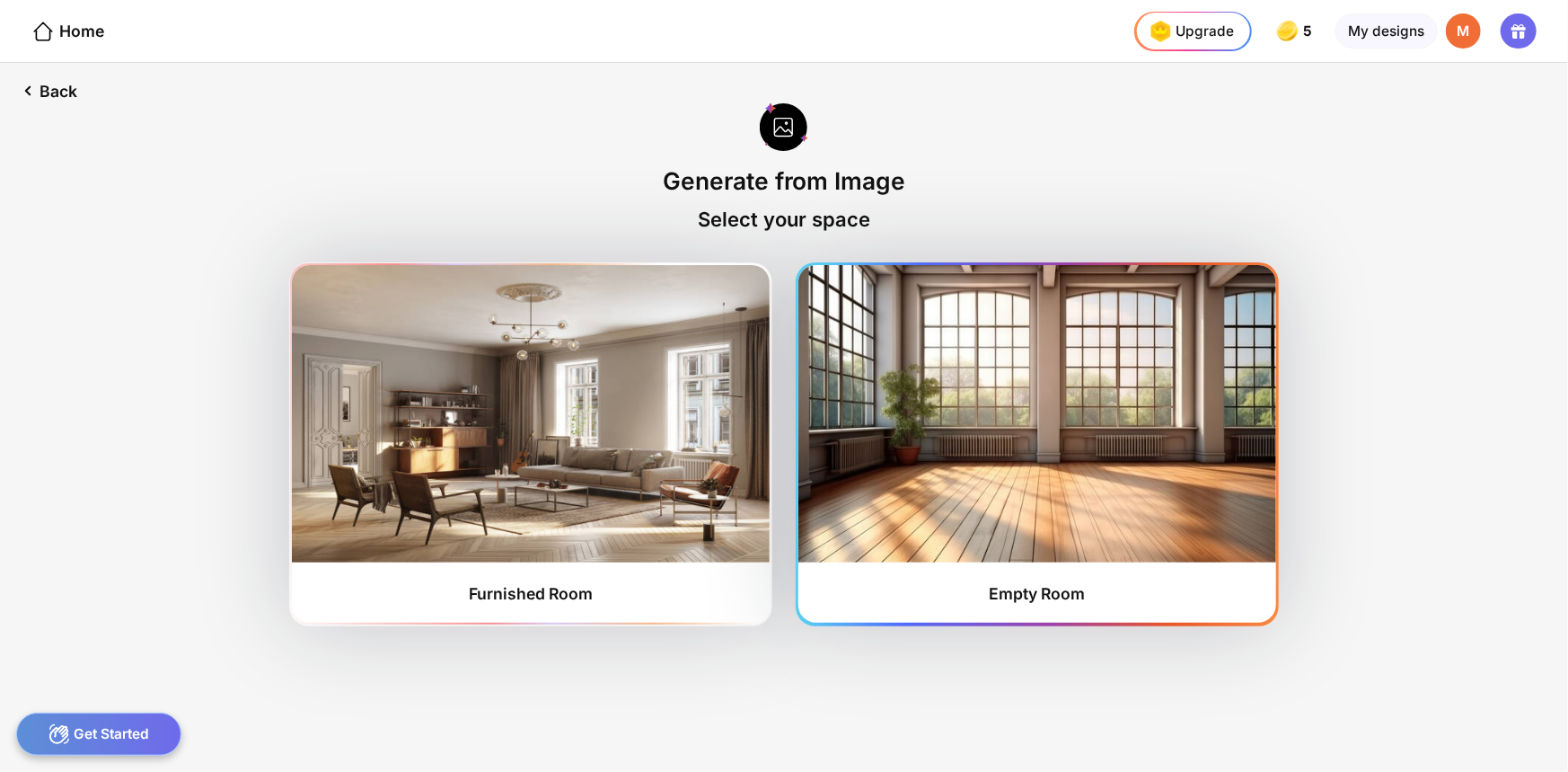
click at [1009, 386] on img at bounding box center [1037, 413] width 477 height 297
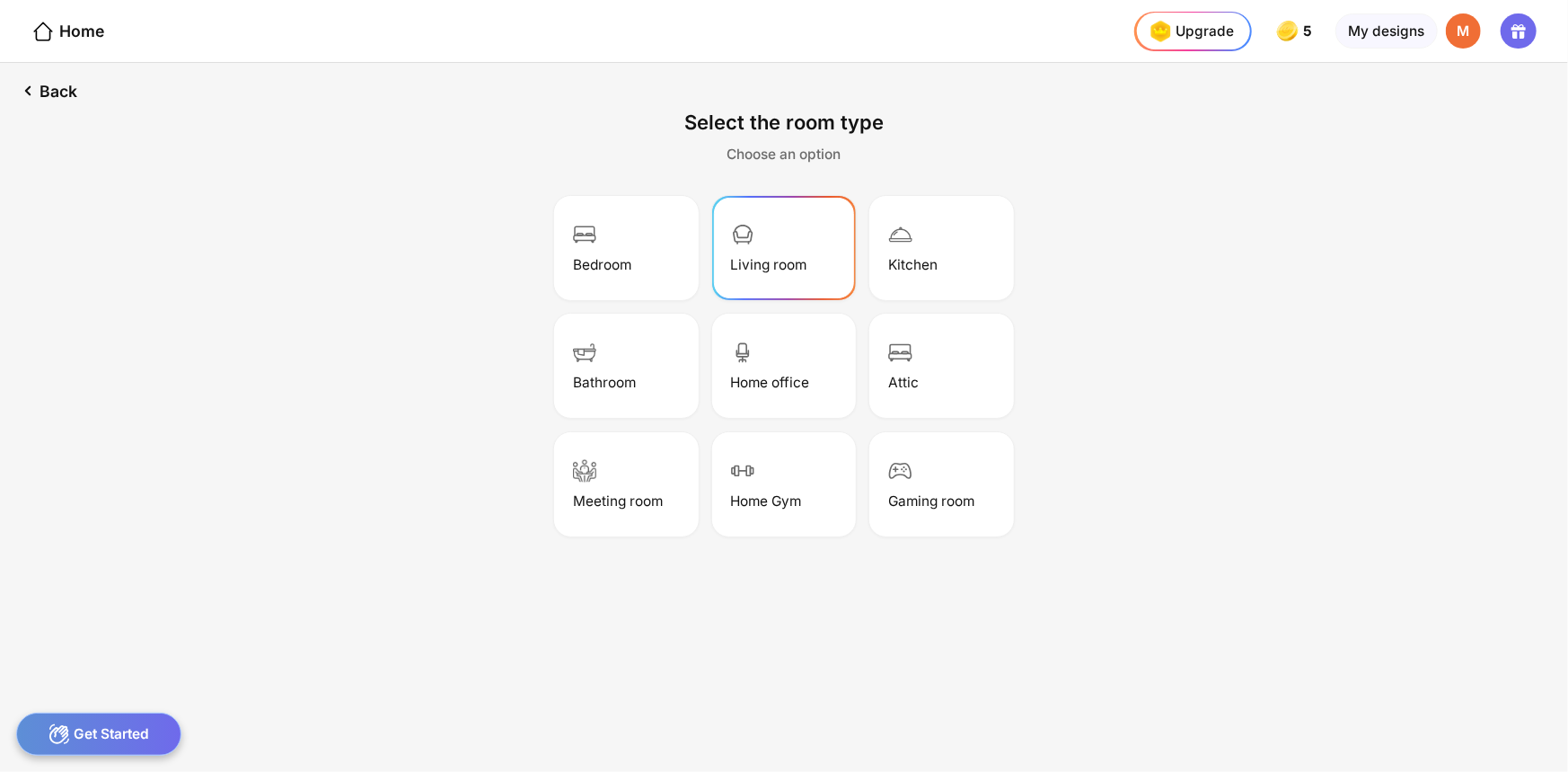
click at [778, 231] on div "Living room" at bounding box center [784, 247] width 138 height 99
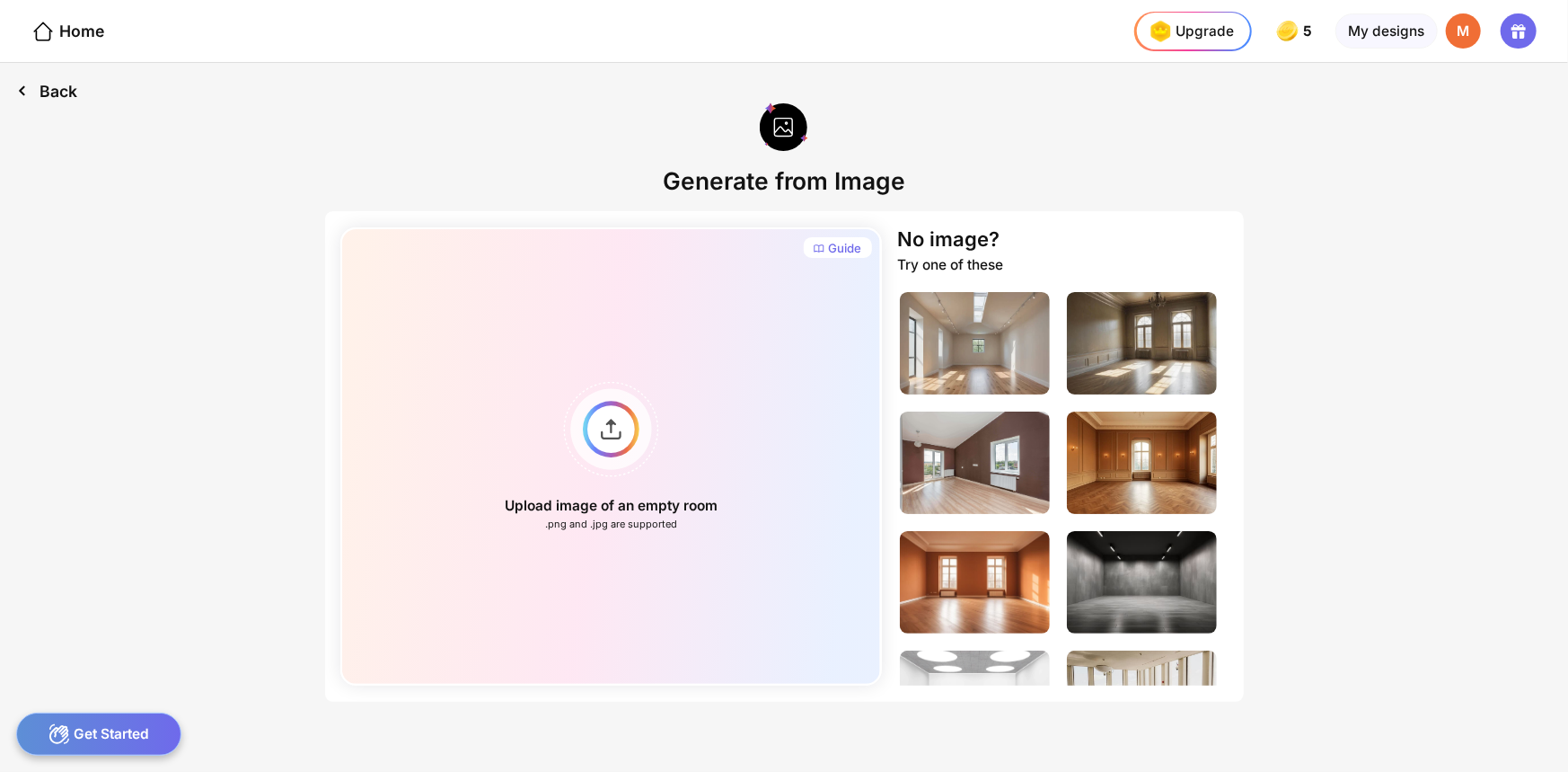
click at [45, 97] on div "Back" at bounding box center [46, 91] width 94 height 56
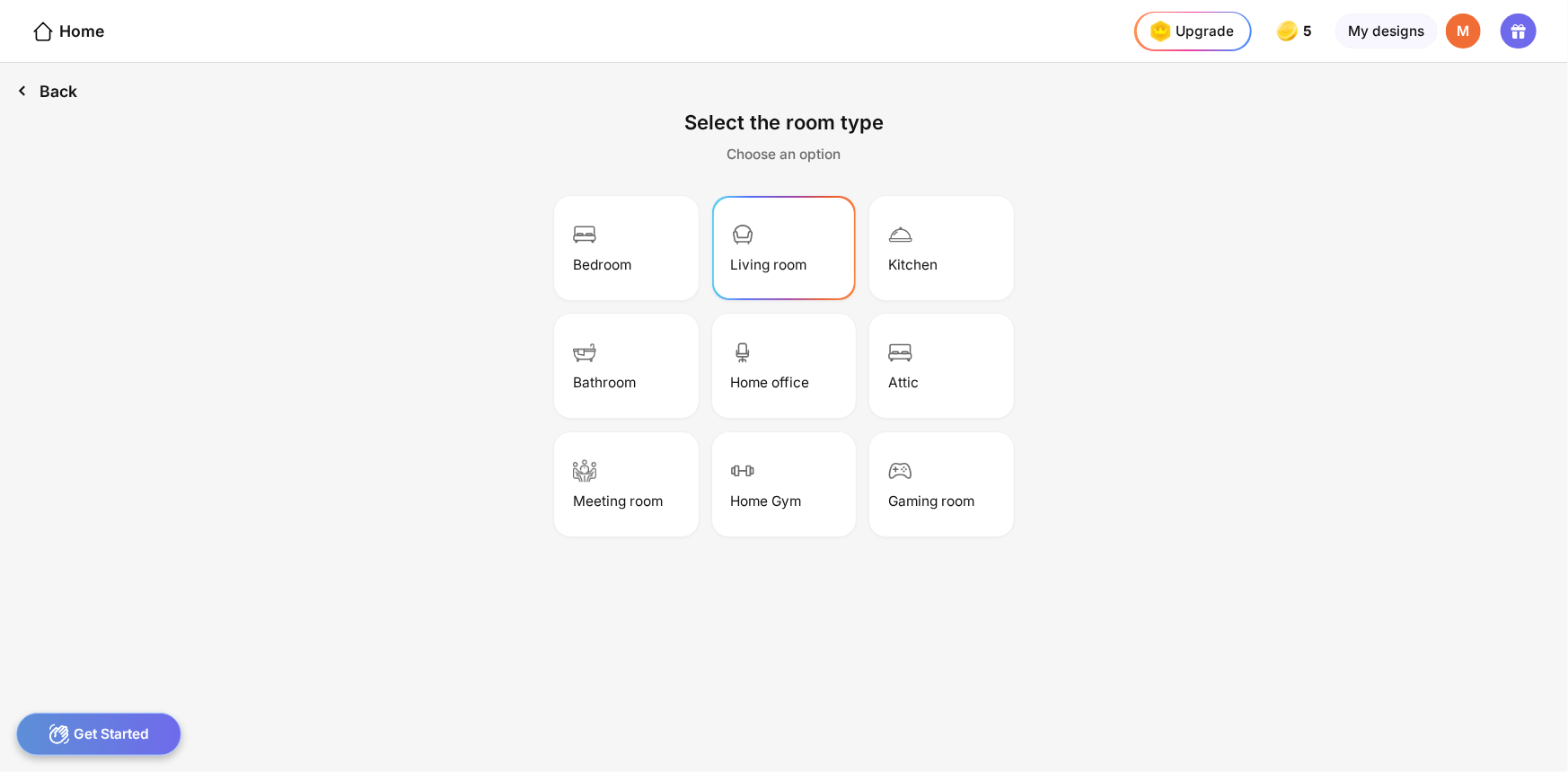
click at [45, 97] on div "Back" at bounding box center [46, 91] width 94 height 56
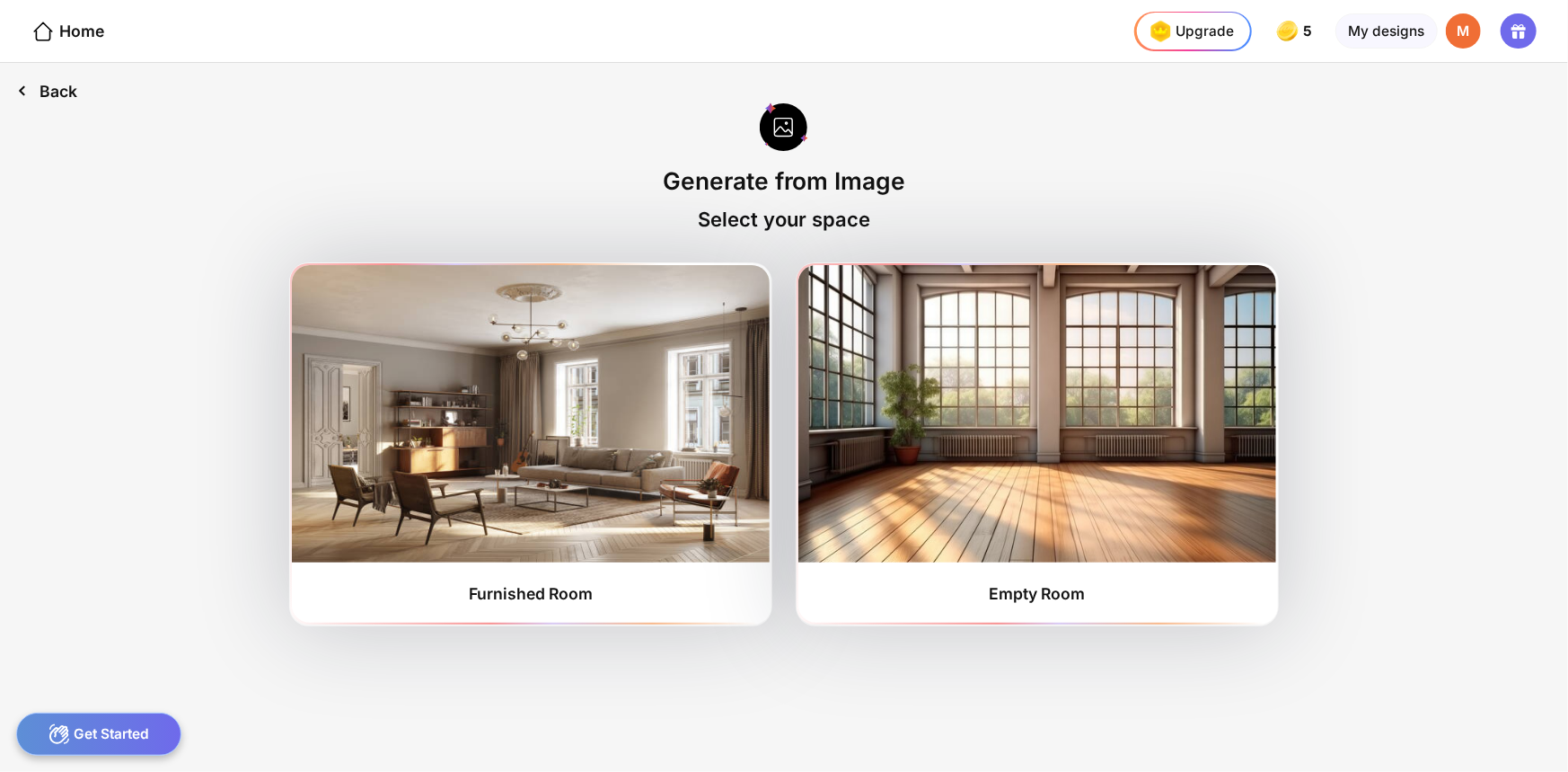
click at [45, 97] on div "Back" at bounding box center [46, 91] width 94 height 56
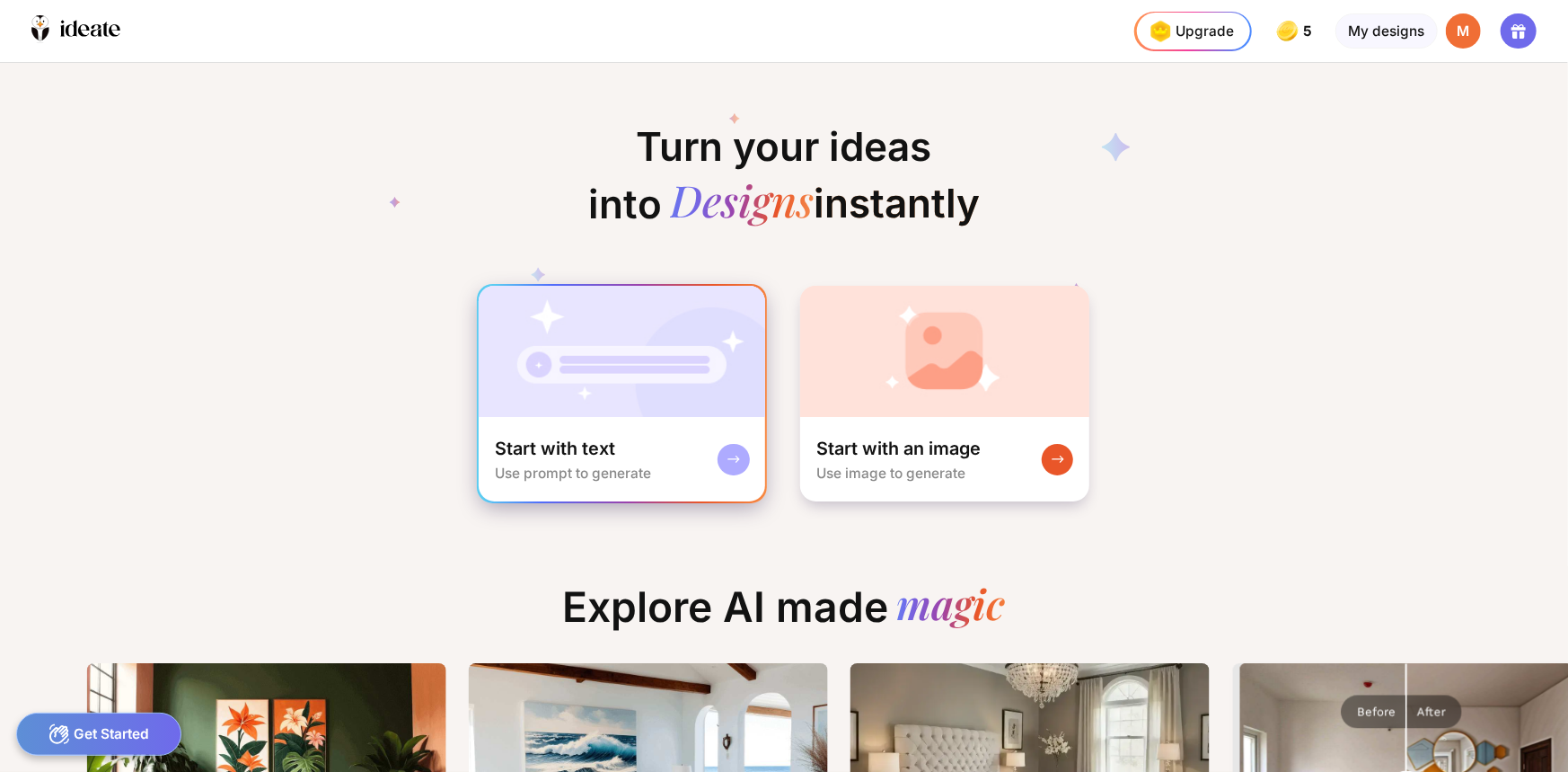
click at [577, 361] on img at bounding box center [622, 351] width 287 height 131
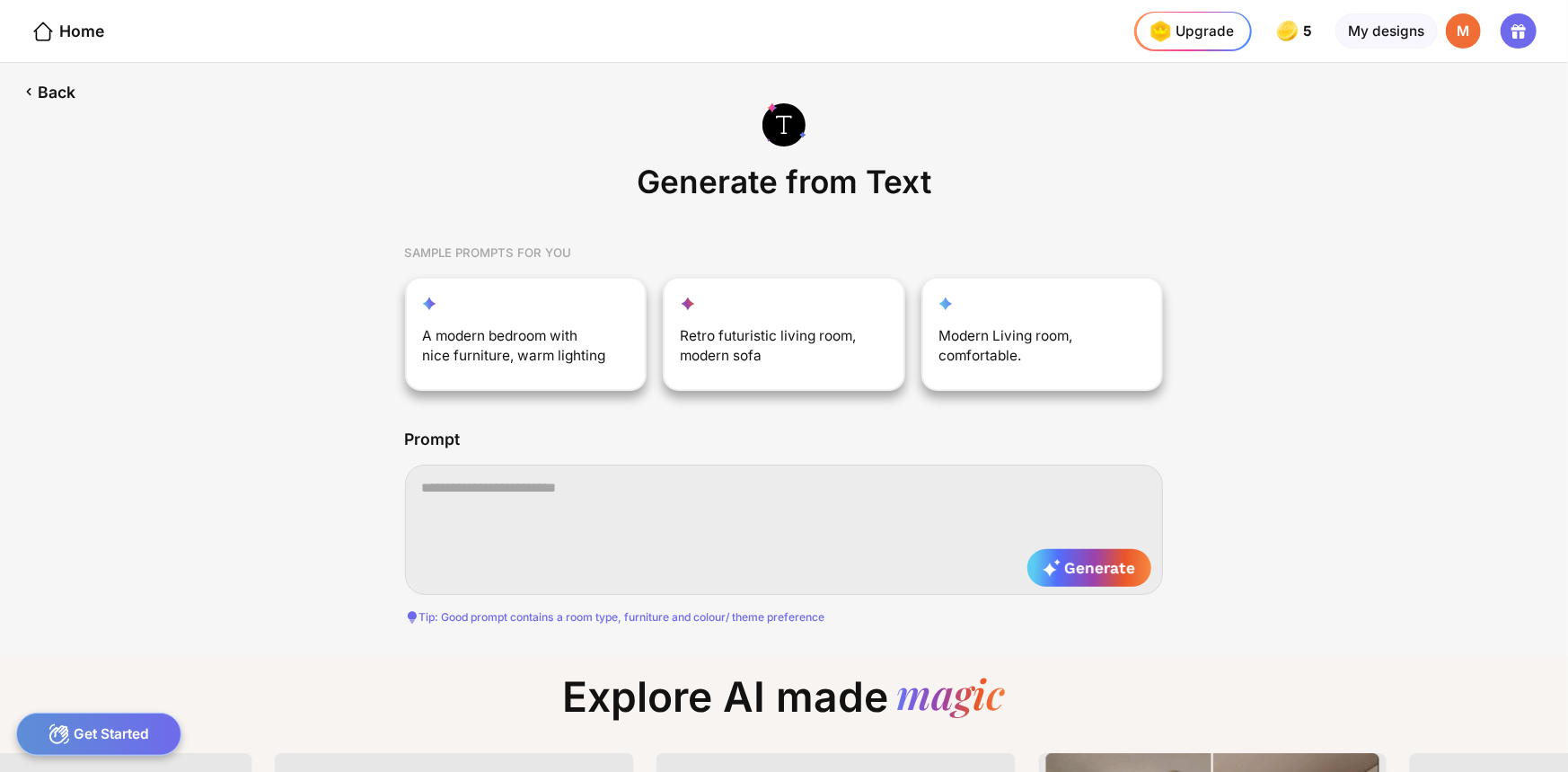
scroll to position [0, 231]
click at [524, 491] on textarea at bounding box center [784, 529] width 759 height 130
paste textarea "**********"
type textarea "**********"
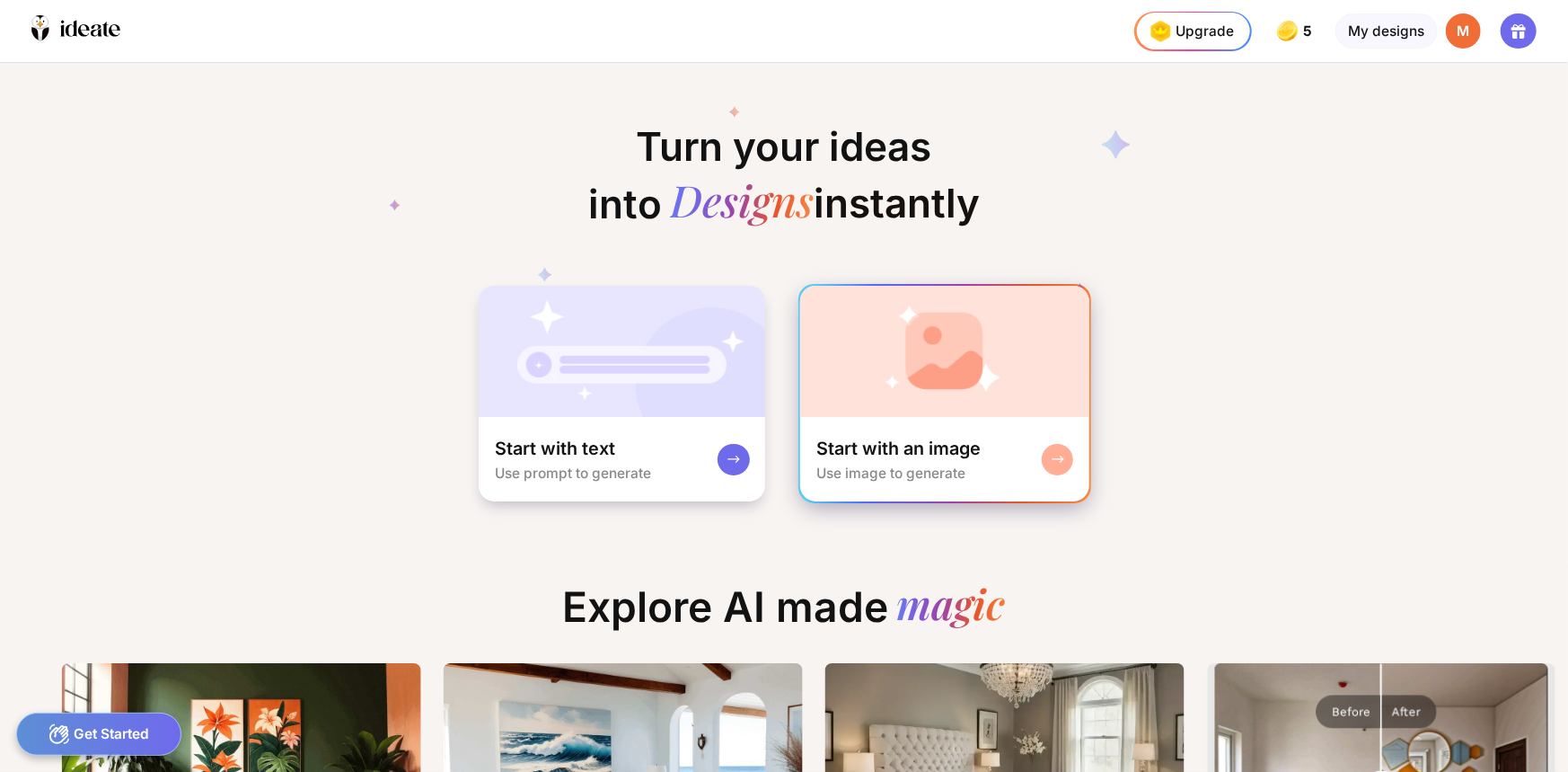
click at [981, 415] on img at bounding box center [944, 351] width 289 height 131
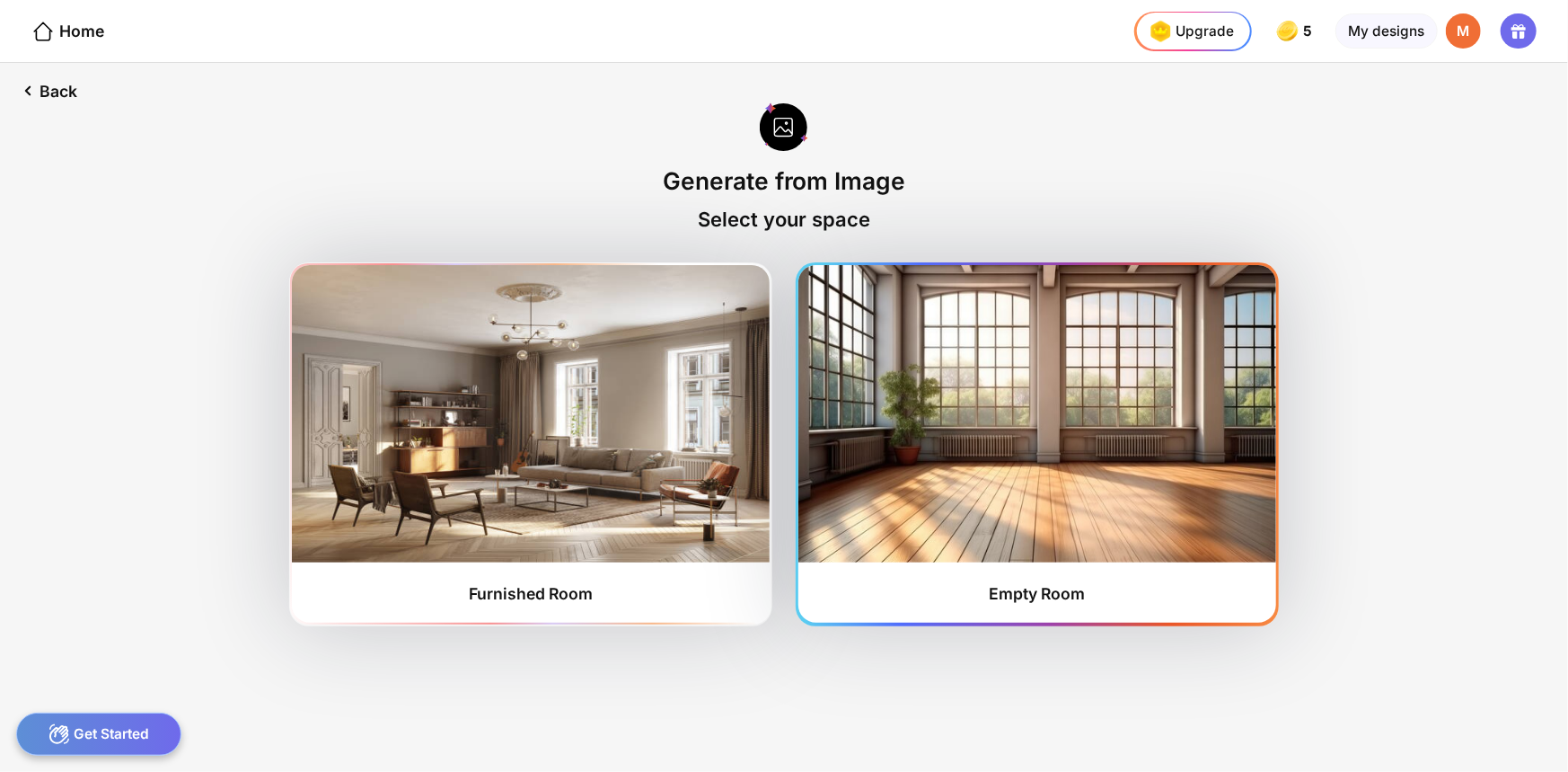
click at [948, 492] on img at bounding box center [1037, 413] width 477 height 297
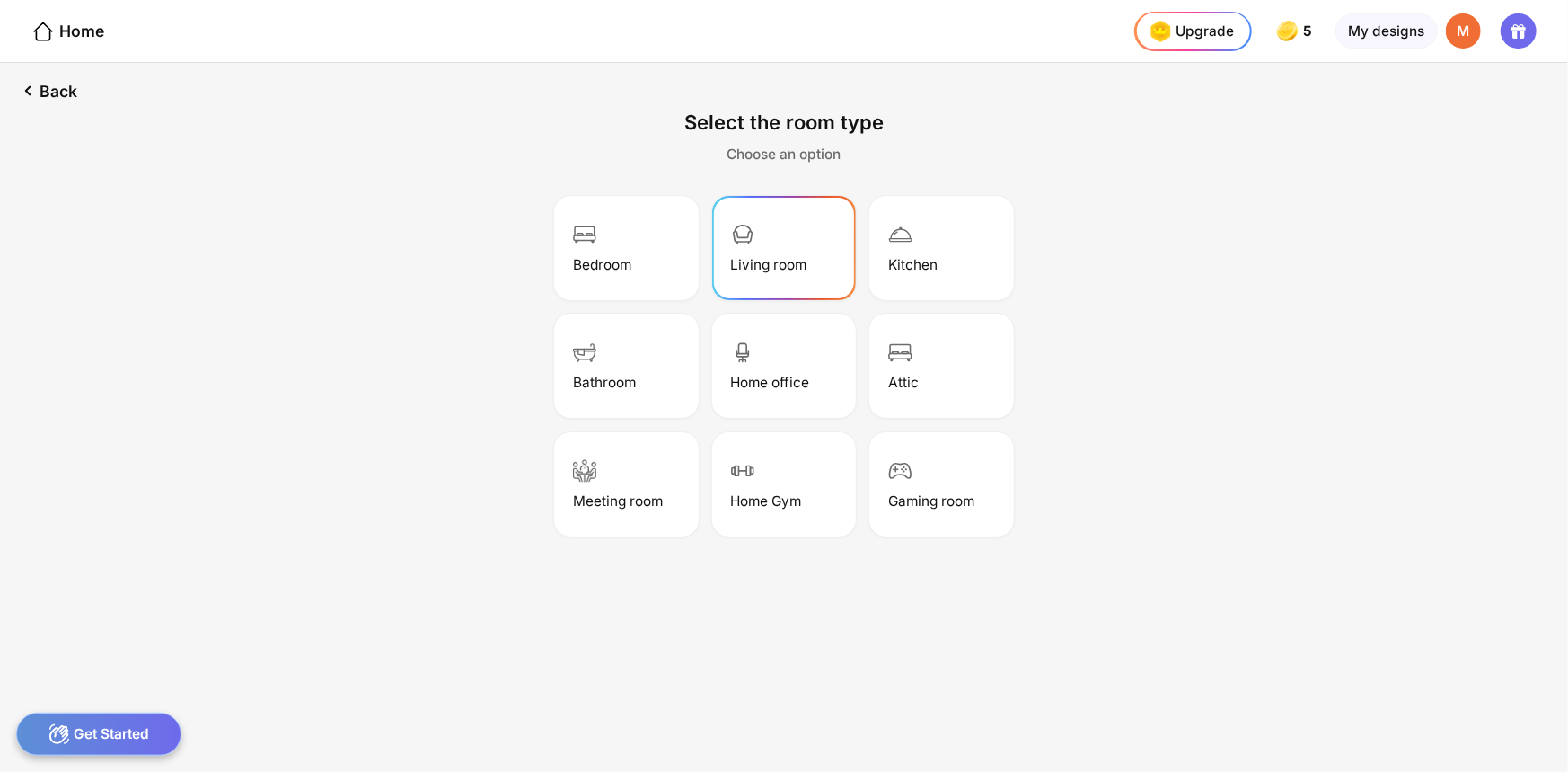
click at [797, 279] on div "Living room" at bounding box center [784, 247] width 138 height 99
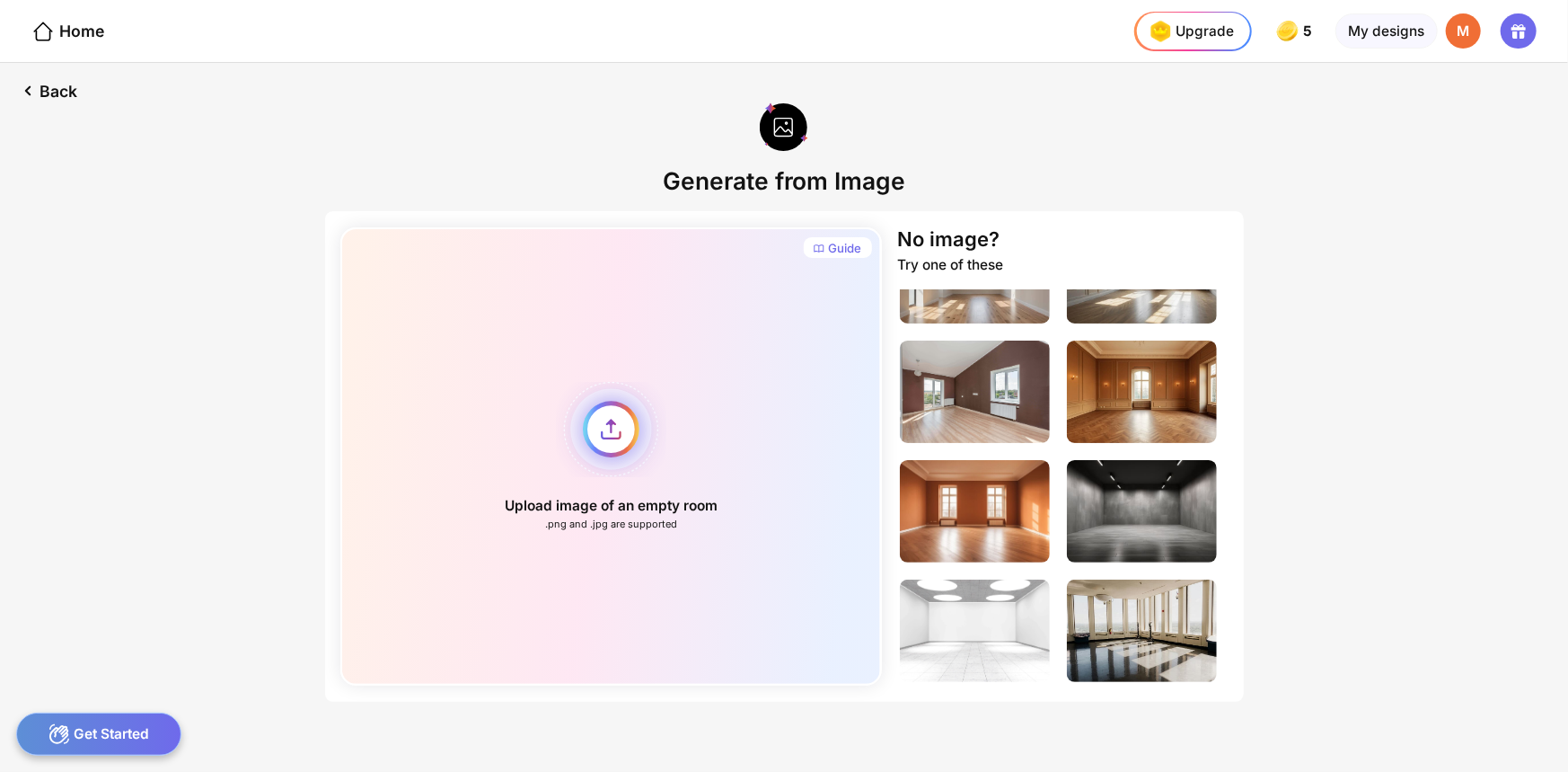
click at [617, 441] on div "Upload image of an empty room .png and .jpg are supported" at bounding box center [611, 456] width 542 height 458
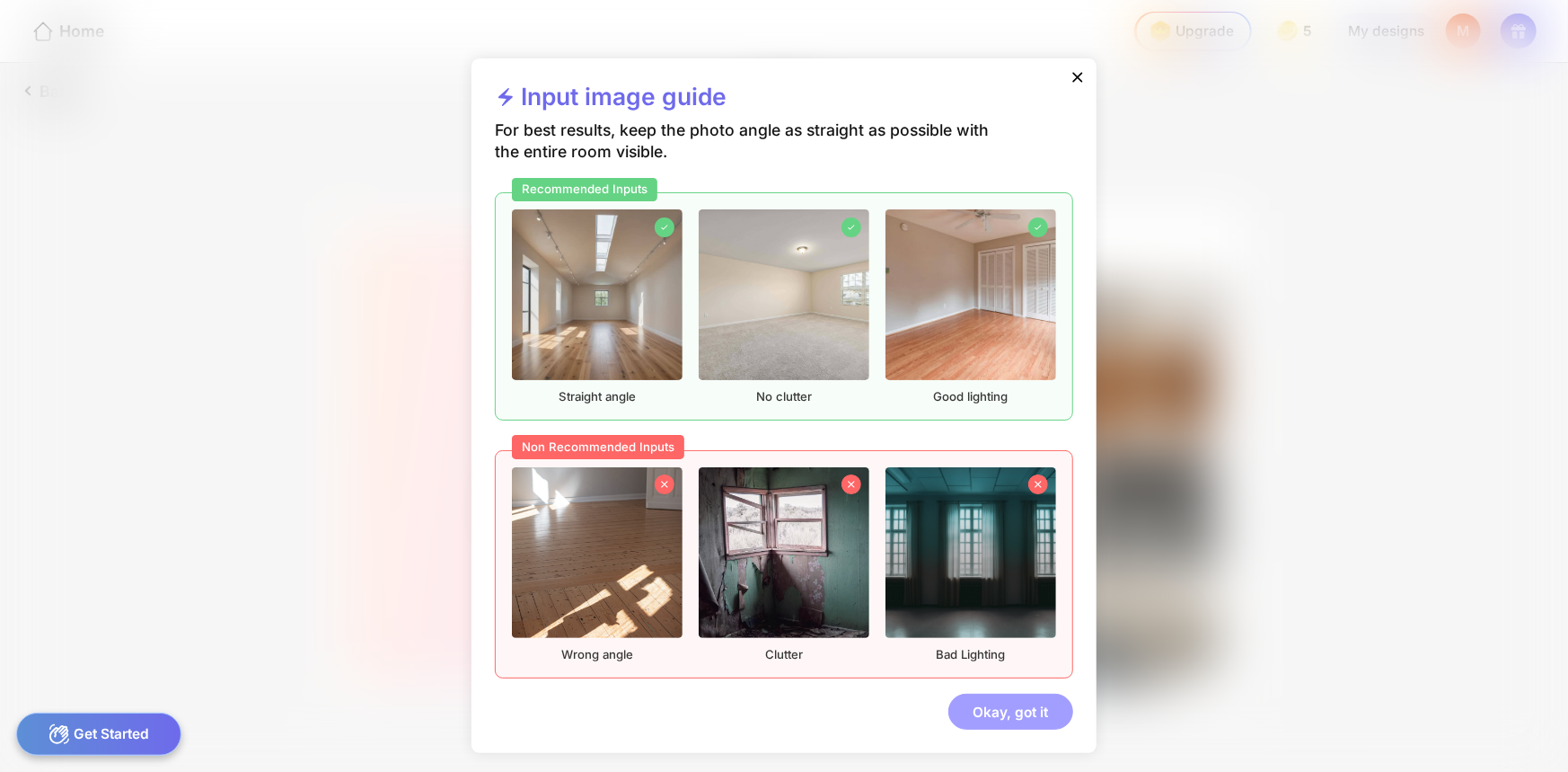
click at [1013, 706] on div "Okay, got it" at bounding box center [1011, 712] width 125 height 35
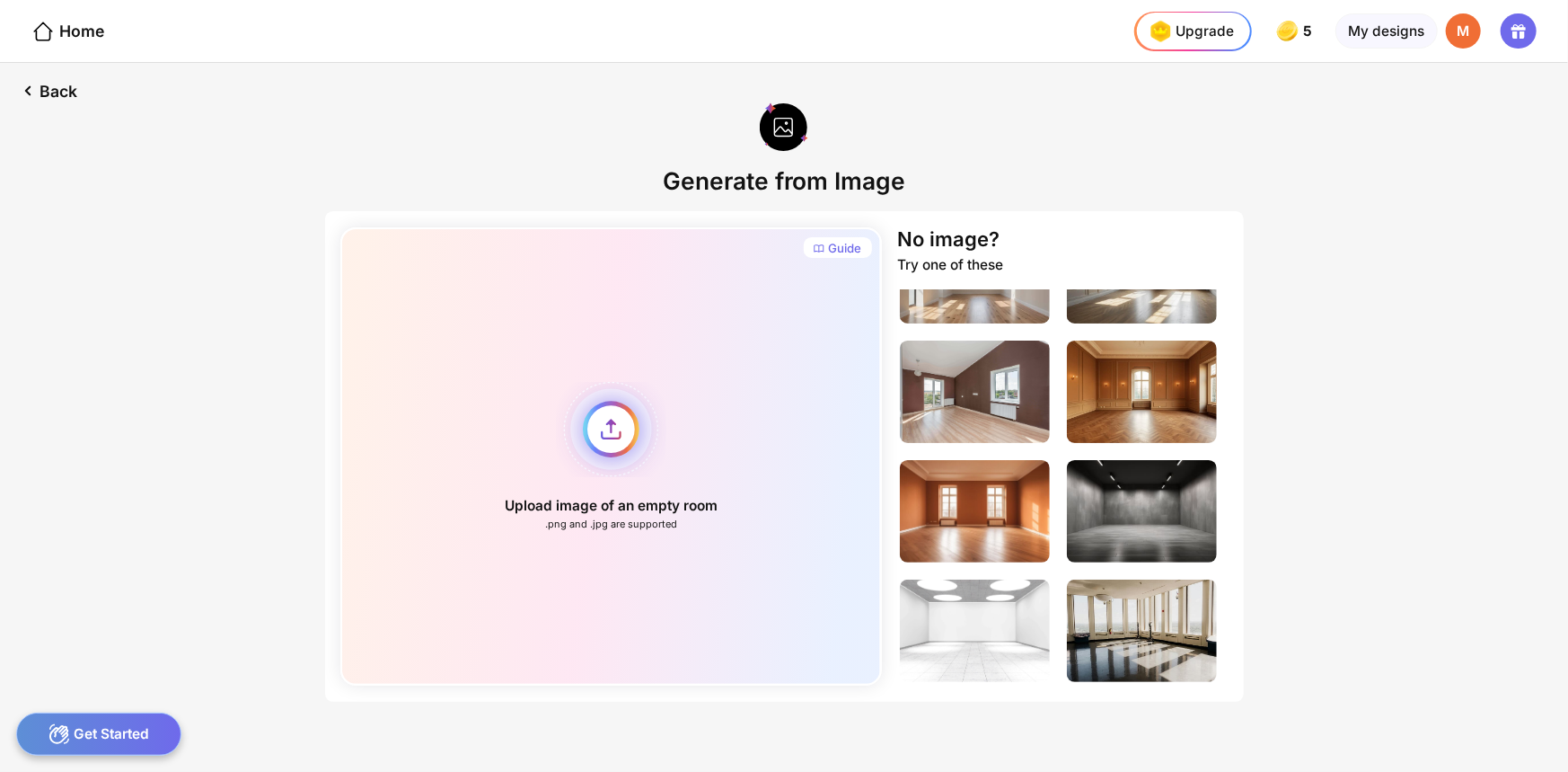
click at [646, 449] on div "Upload image of an empty room .png and .jpg are supported" at bounding box center [611, 456] width 542 height 458
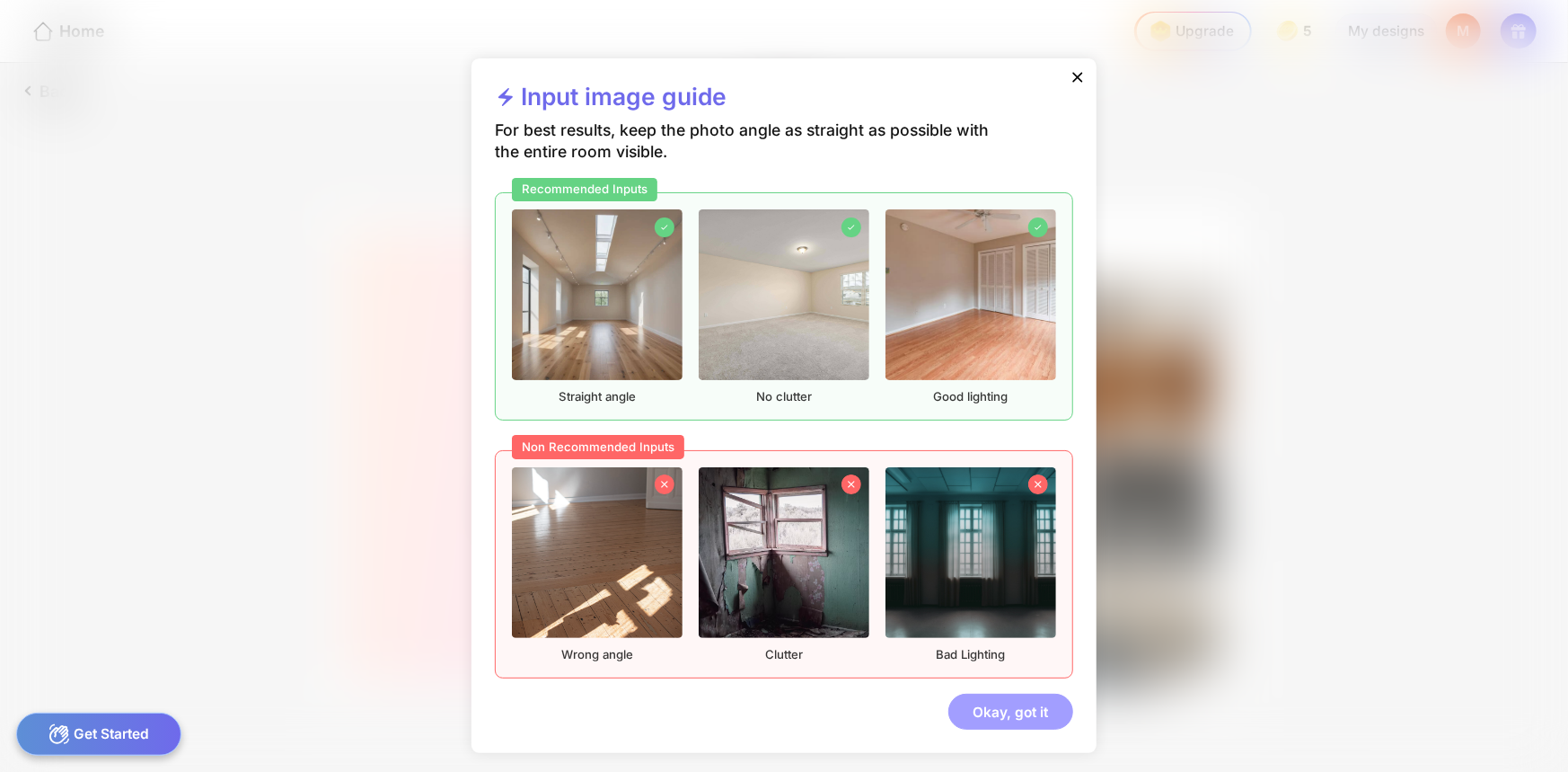
click at [1028, 708] on div "Okay, got it" at bounding box center [1011, 712] width 125 height 35
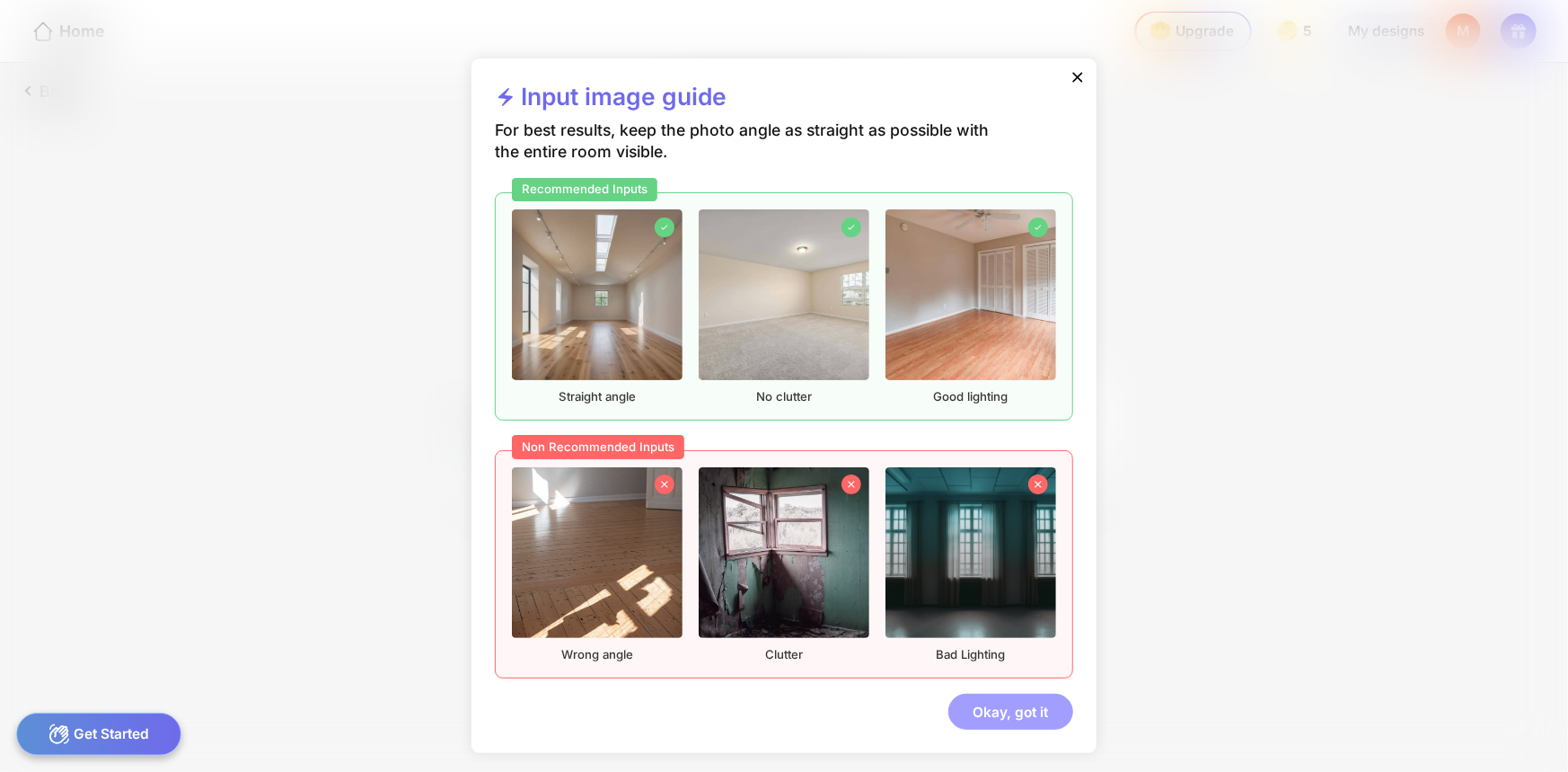
click at [1034, 717] on div "Okay, got it" at bounding box center [1011, 712] width 125 height 35
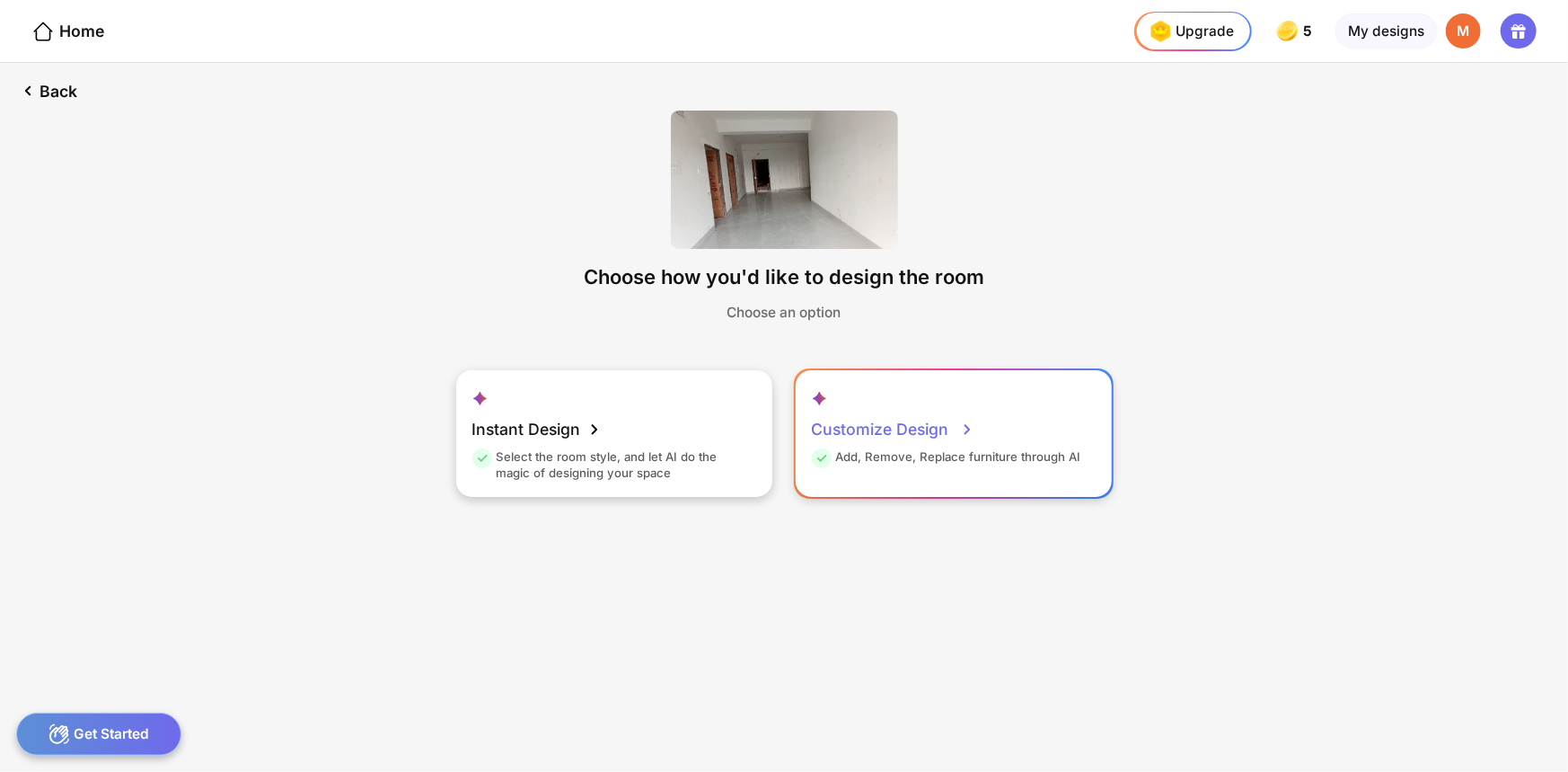
click at [932, 430] on div "Customize Design" at bounding box center [894, 430] width 164 height 39
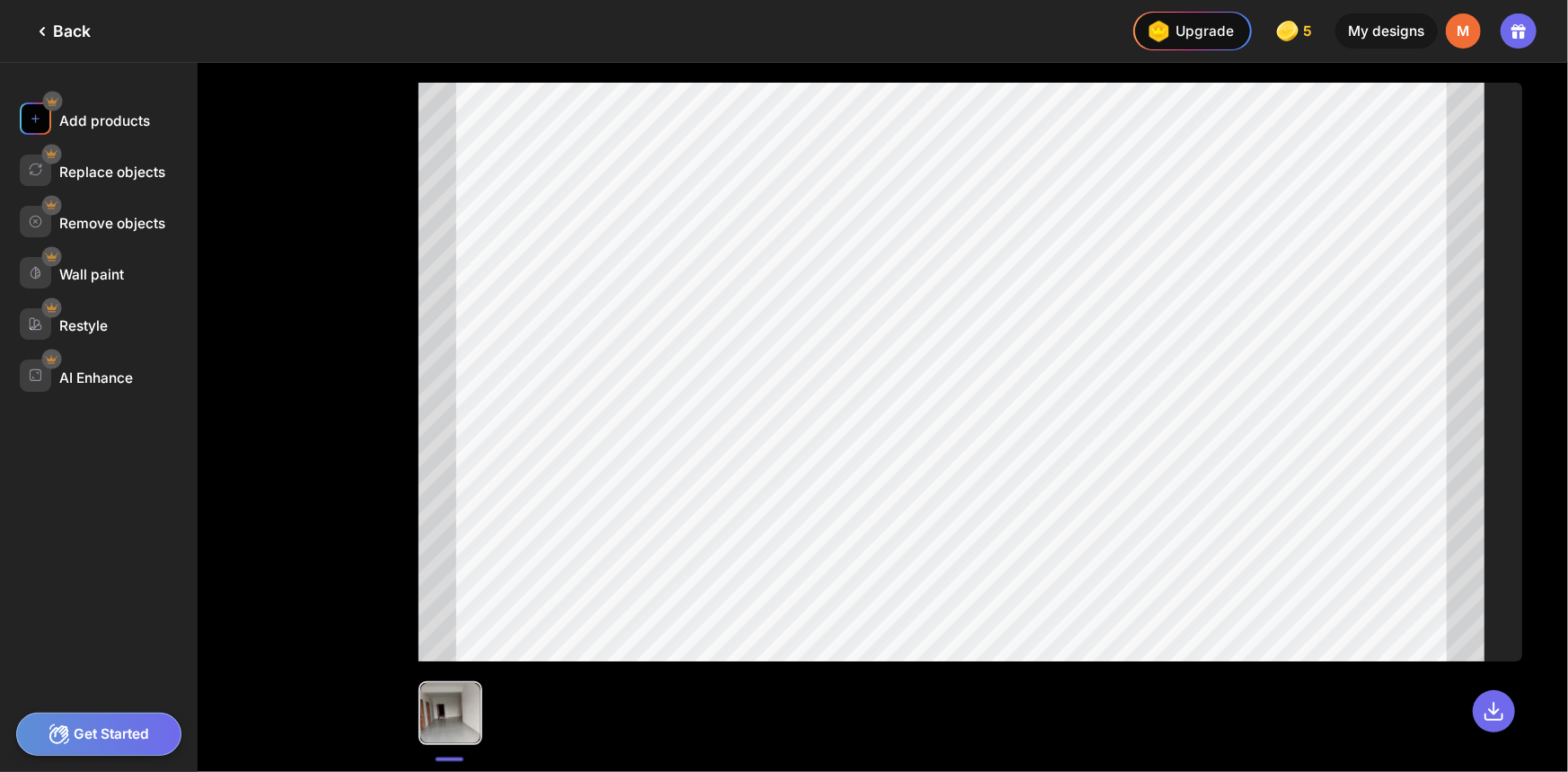
click at [41, 115] on img at bounding box center [35, 118] width 14 height 14
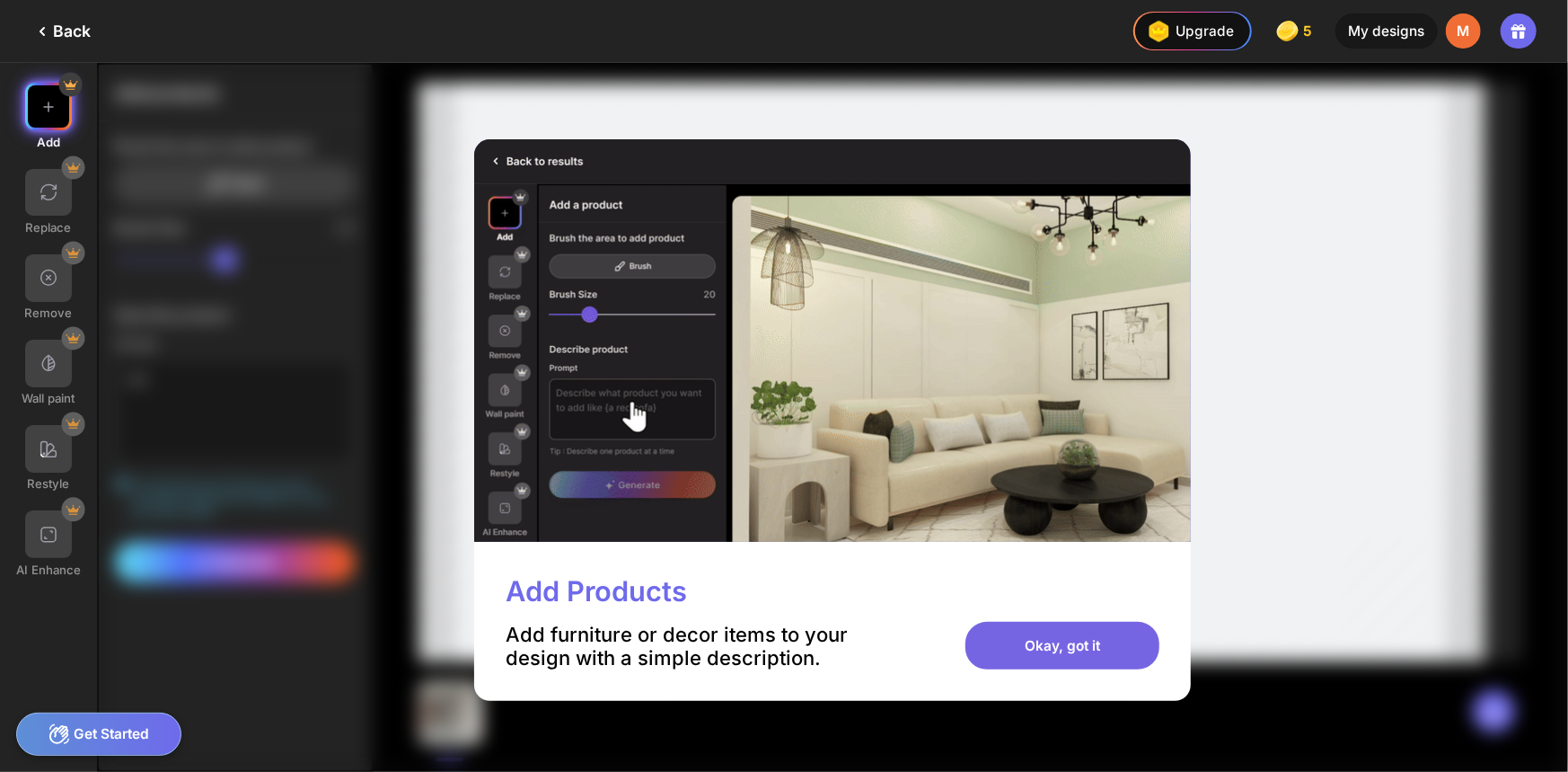
click at [1063, 637] on div "Okay, got it" at bounding box center [1062, 646] width 194 height 47
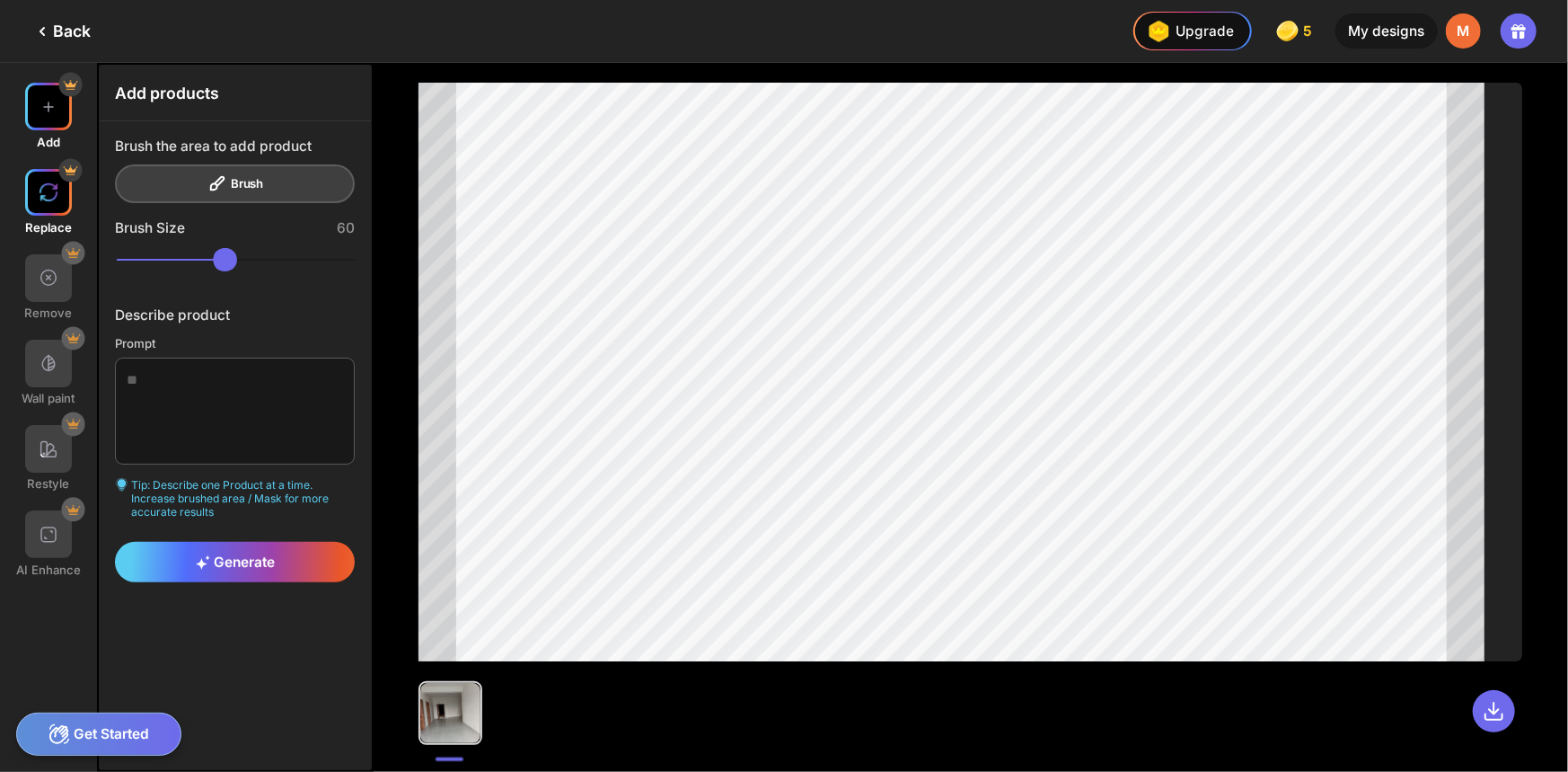
click at [47, 201] on img at bounding box center [48, 192] width 20 height 20
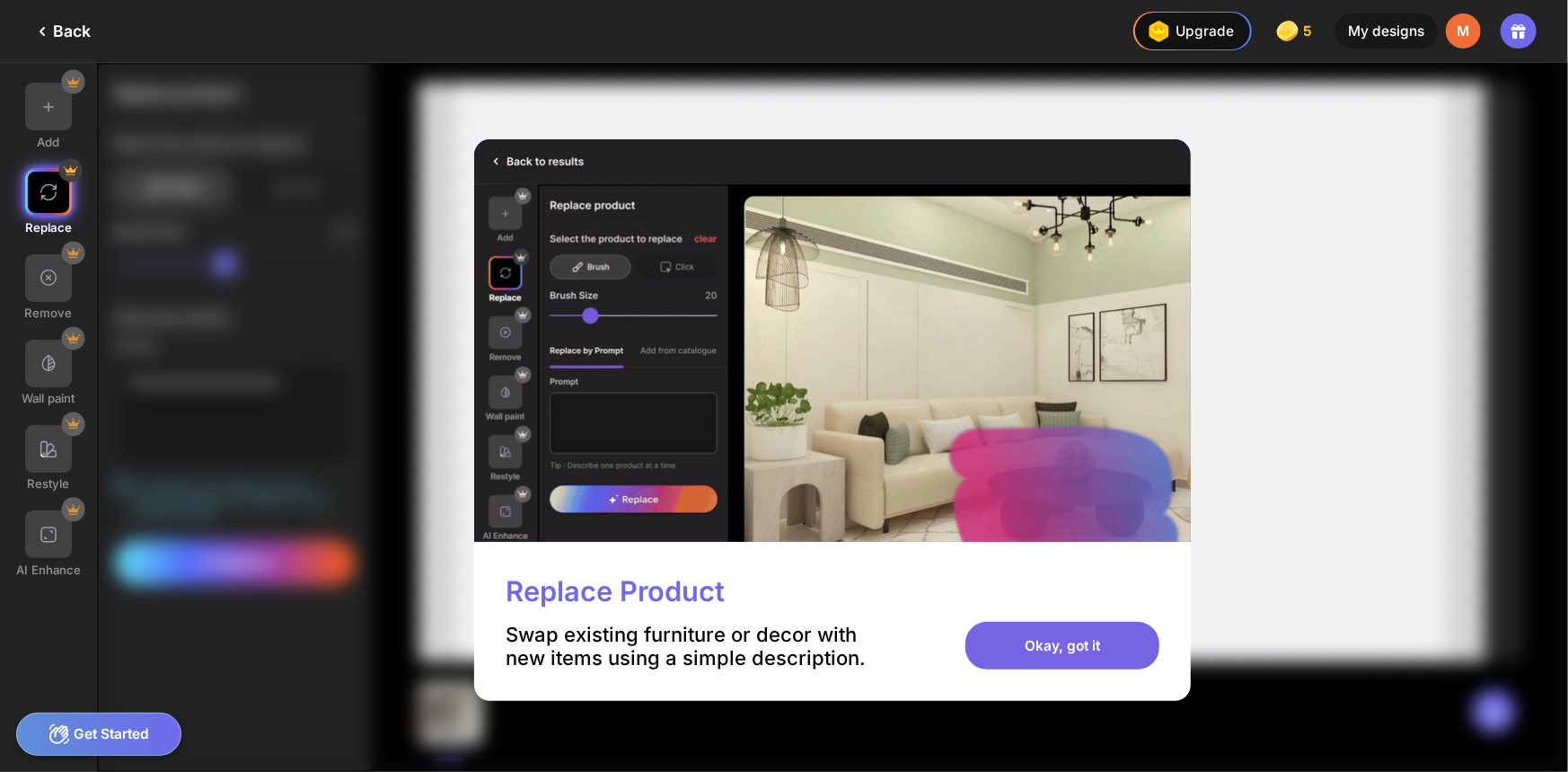
click at [1112, 627] on div "Okay, got it" at bounding box center [1062, 646] width 194 height 47
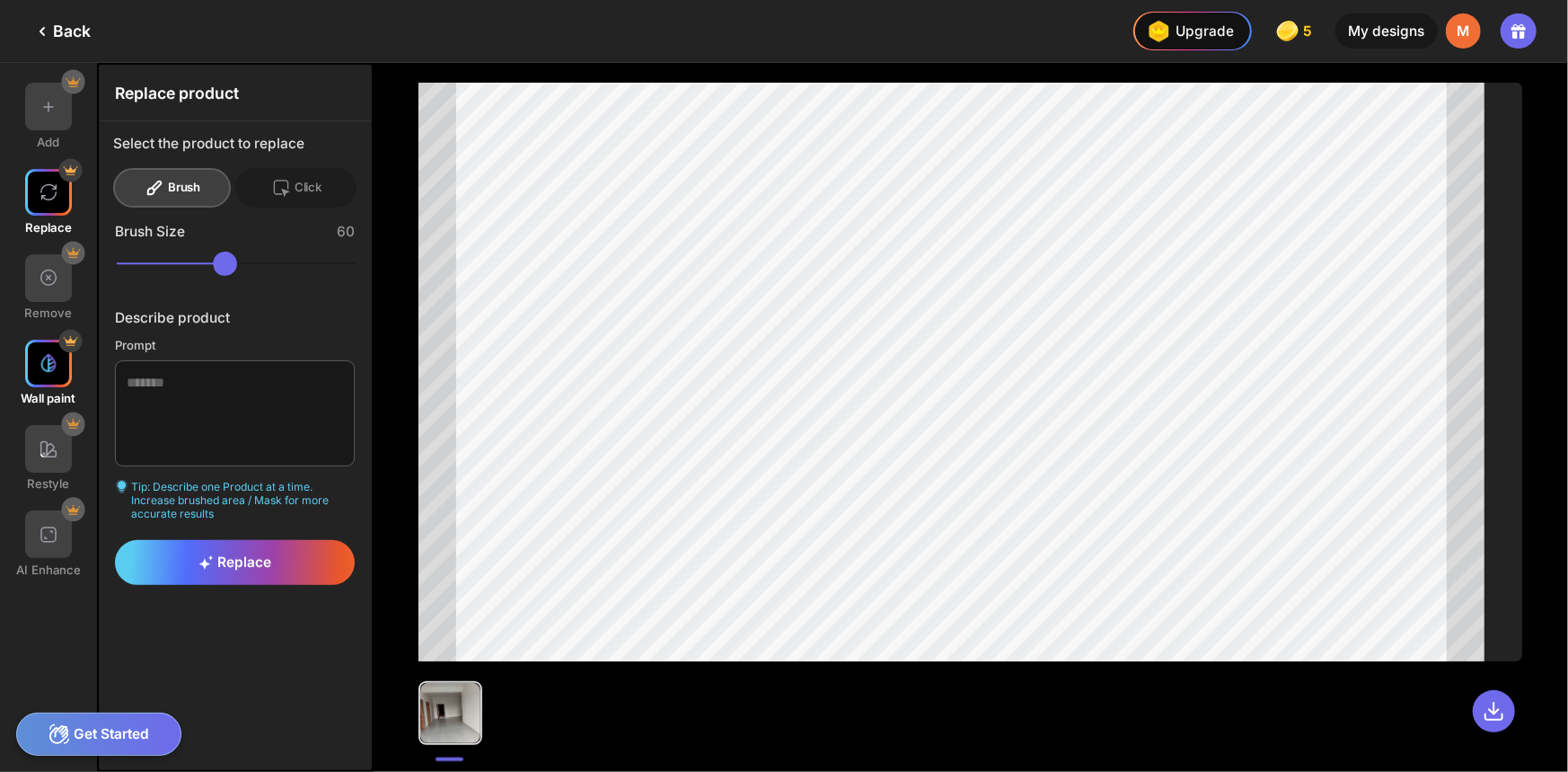
click at [56, 368] on img at bounding box center [48, 363] width 20 height 20
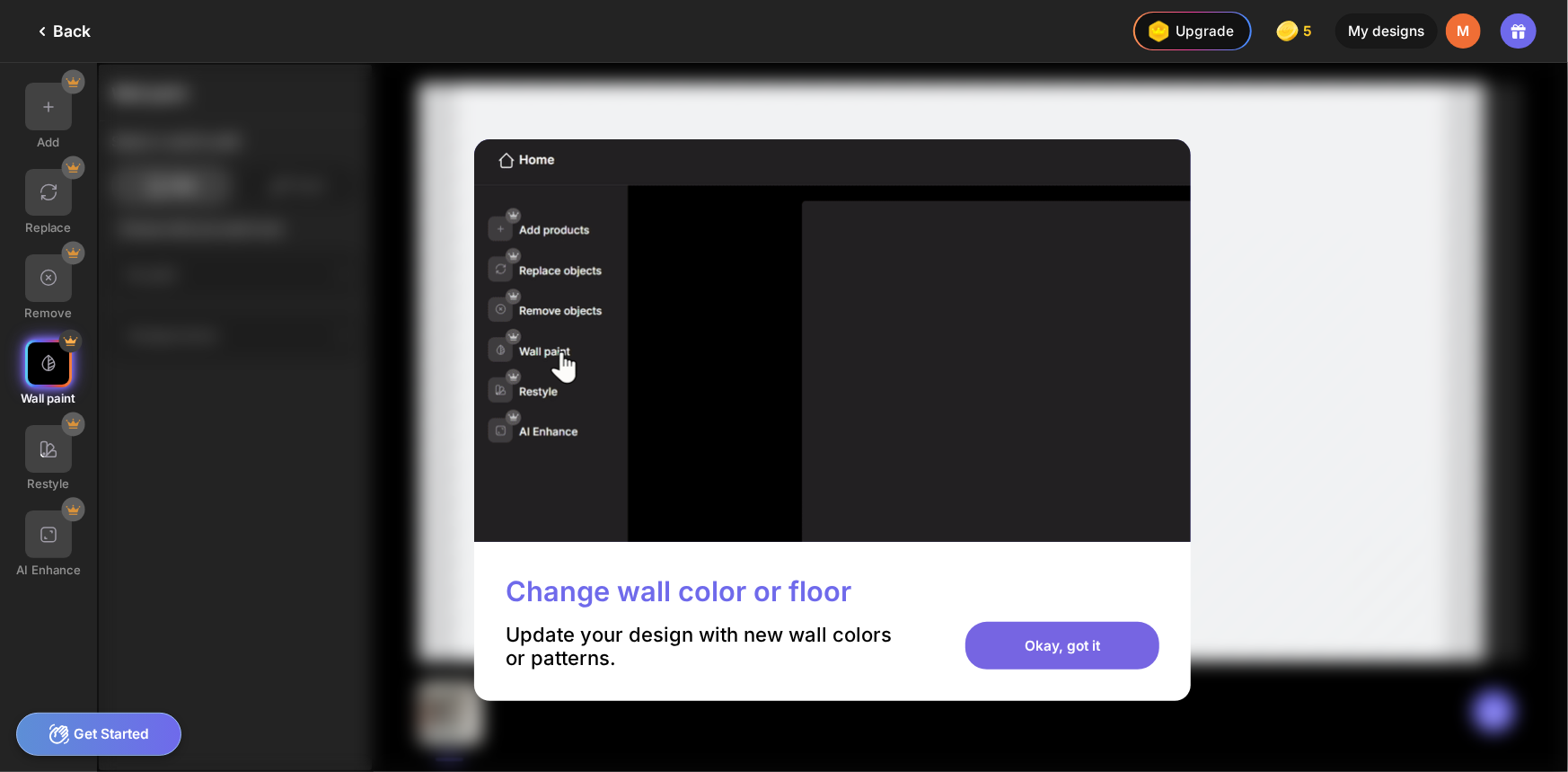
click at [1019, 647] on div "Okay, got it" at bounding box center [1062, 646] width 194 height 47
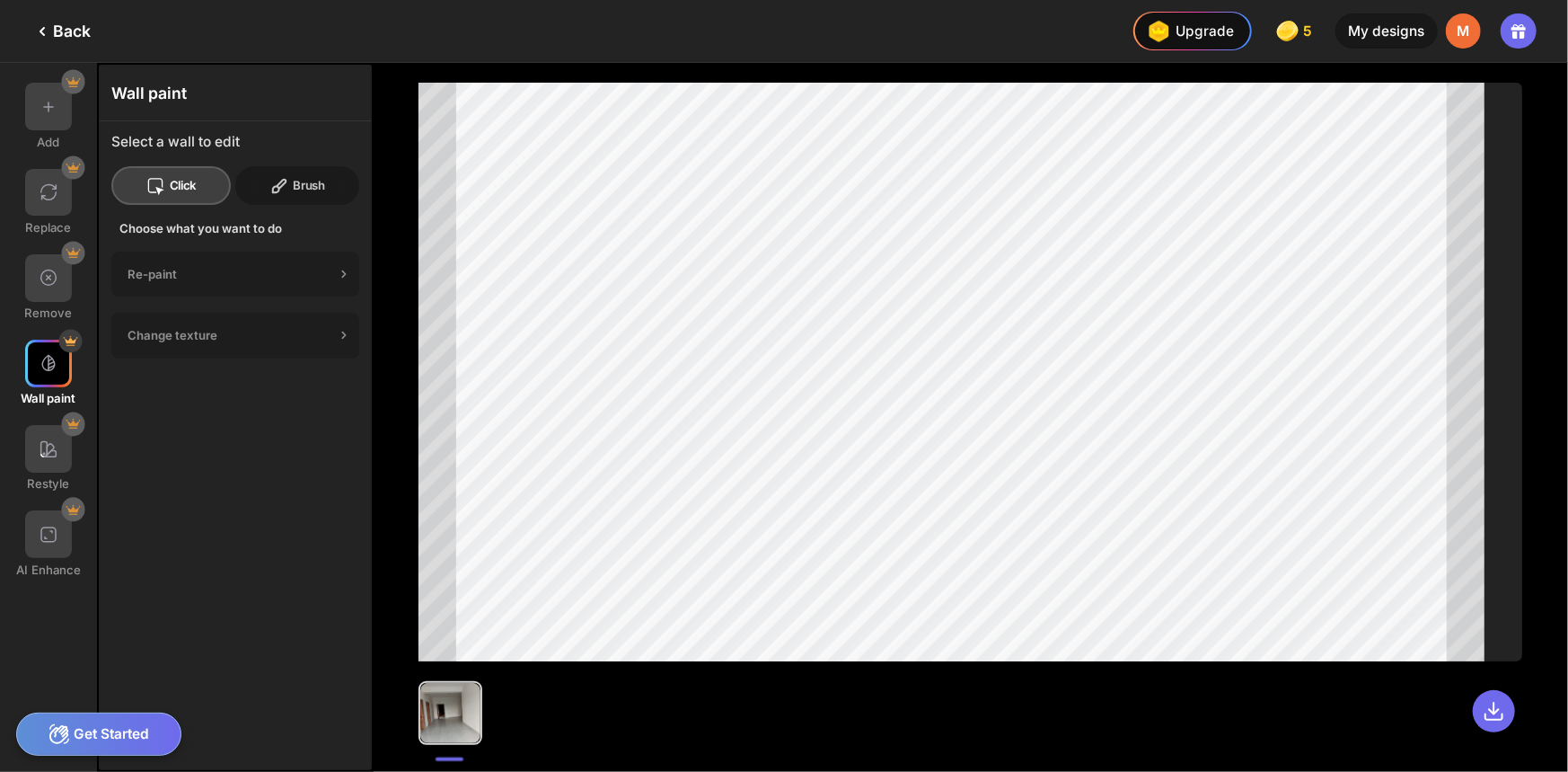
click at [300, 187] on div "Brush" at bounding box center [298, 186] width 124 height 39
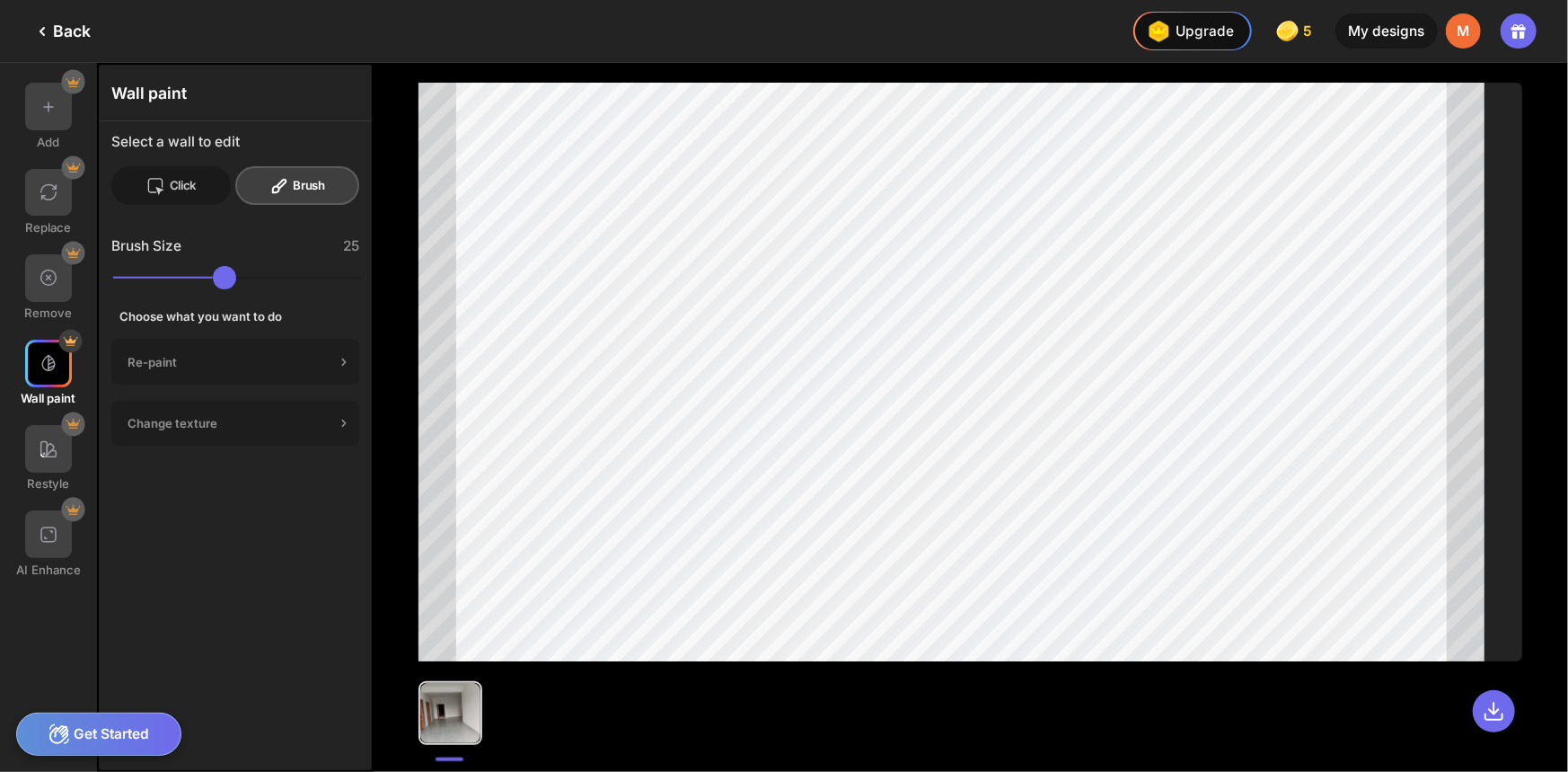
click at [236, 175] on div "Click" at bounding box center [298, 186] width 124 height 39
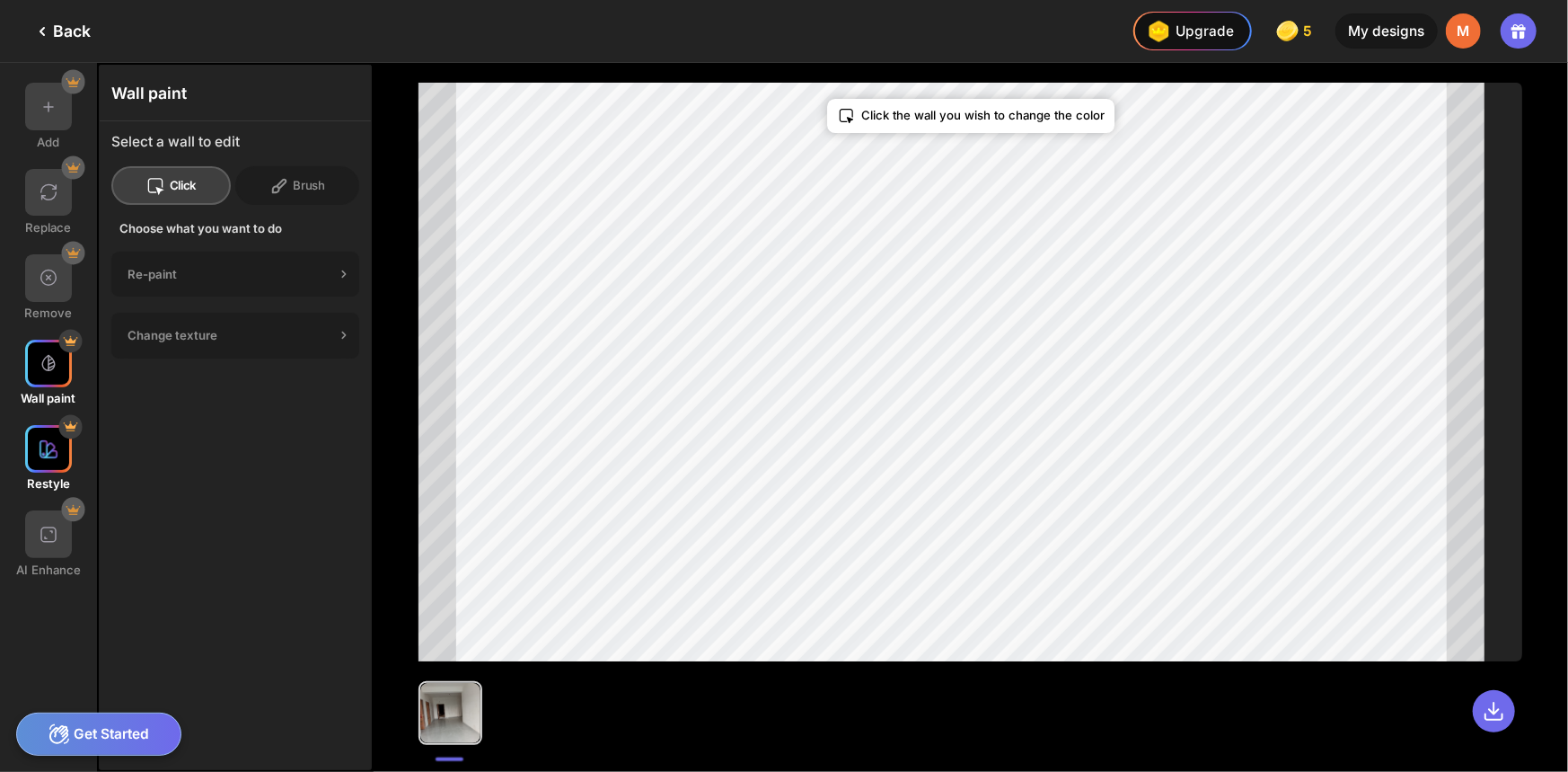
click at [56, 457] on img at bounding box center [48, 450] width 20 height 20
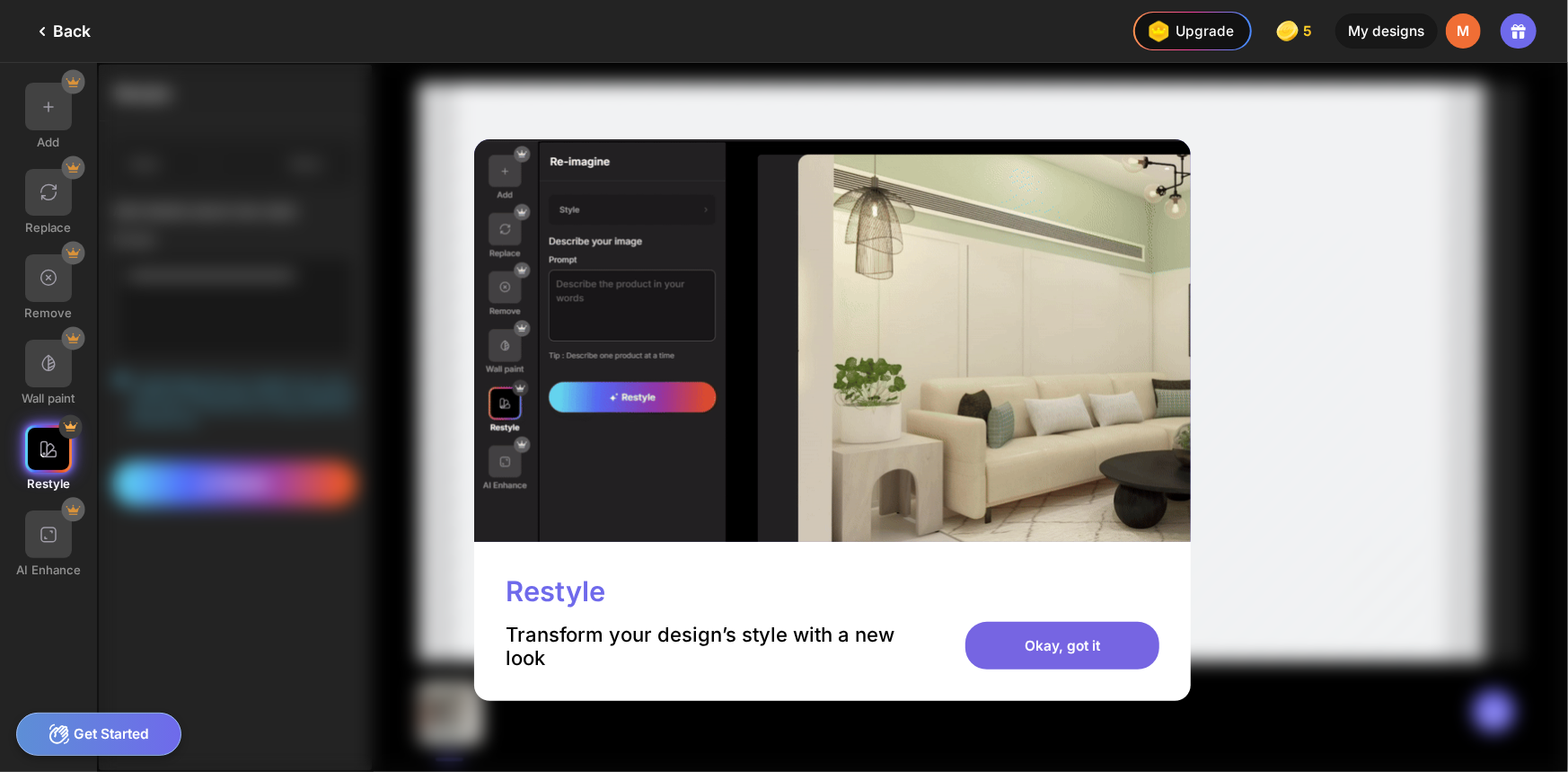
click at [1082, 653] on div "Okay, got it" at bounding box center [1062, 646] width 194 height 47
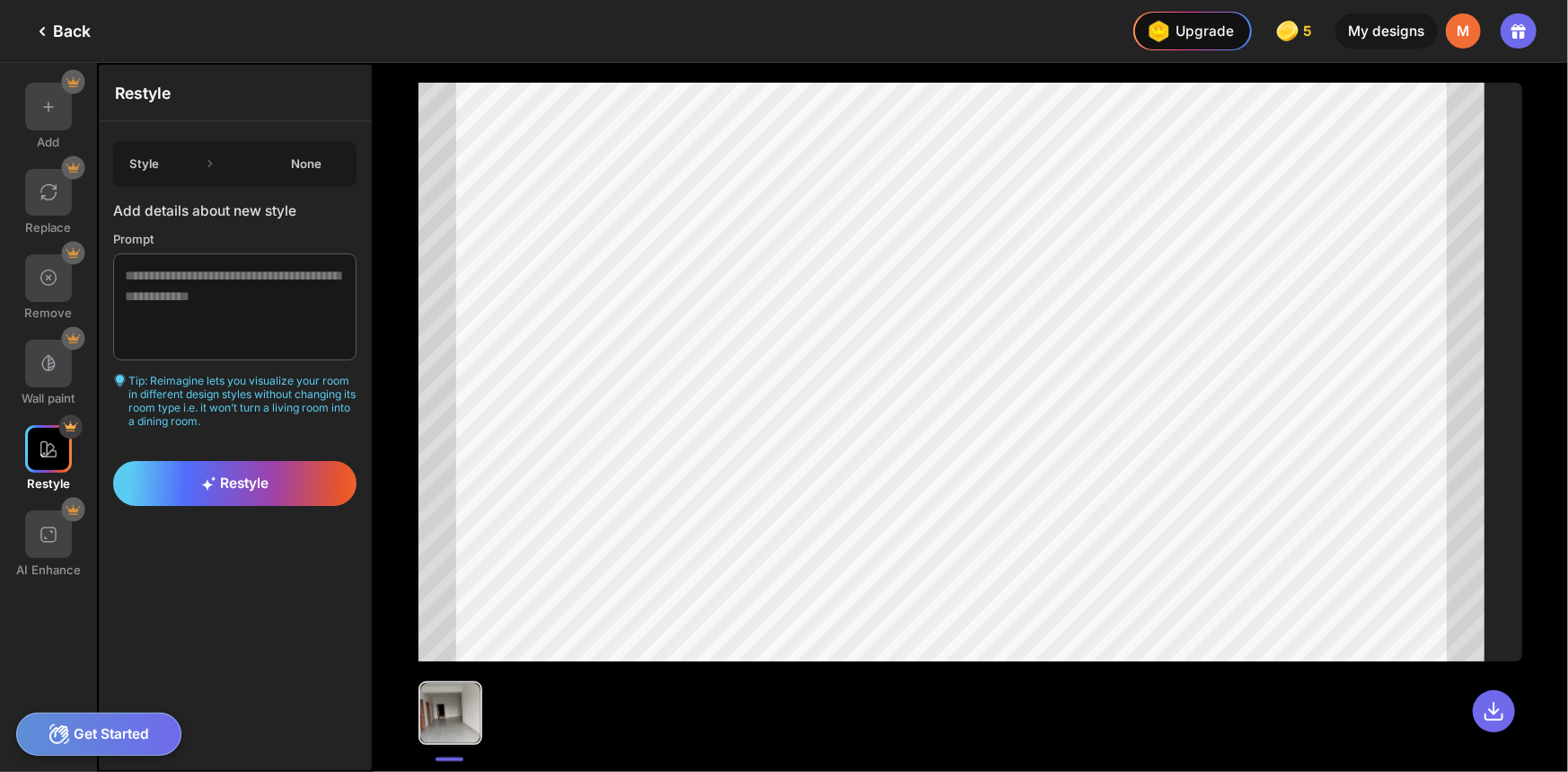
click at [215, 163] on icon at bounding box center [210, 164] width 18 height 18
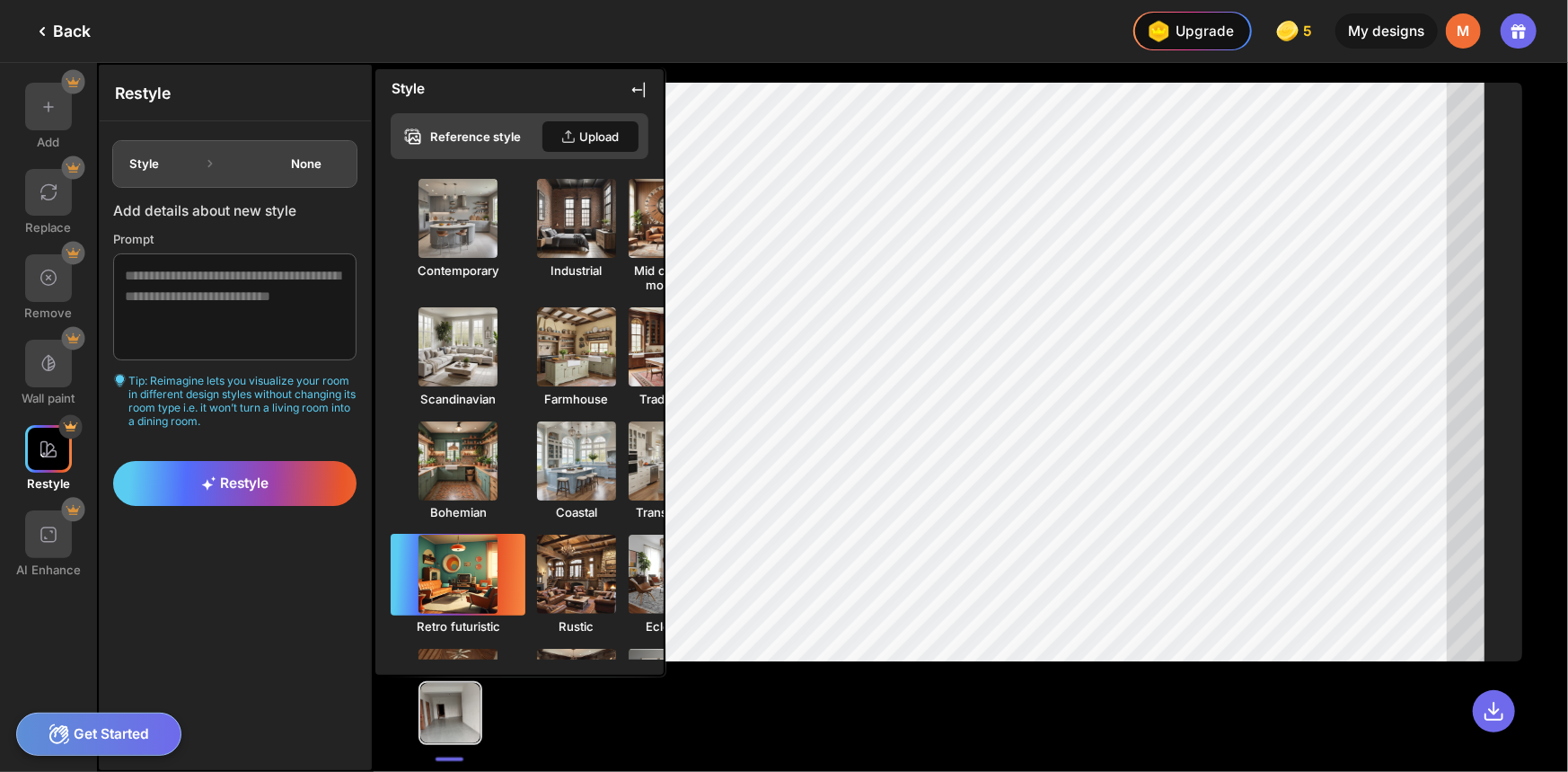
scroll to position [85, 0]
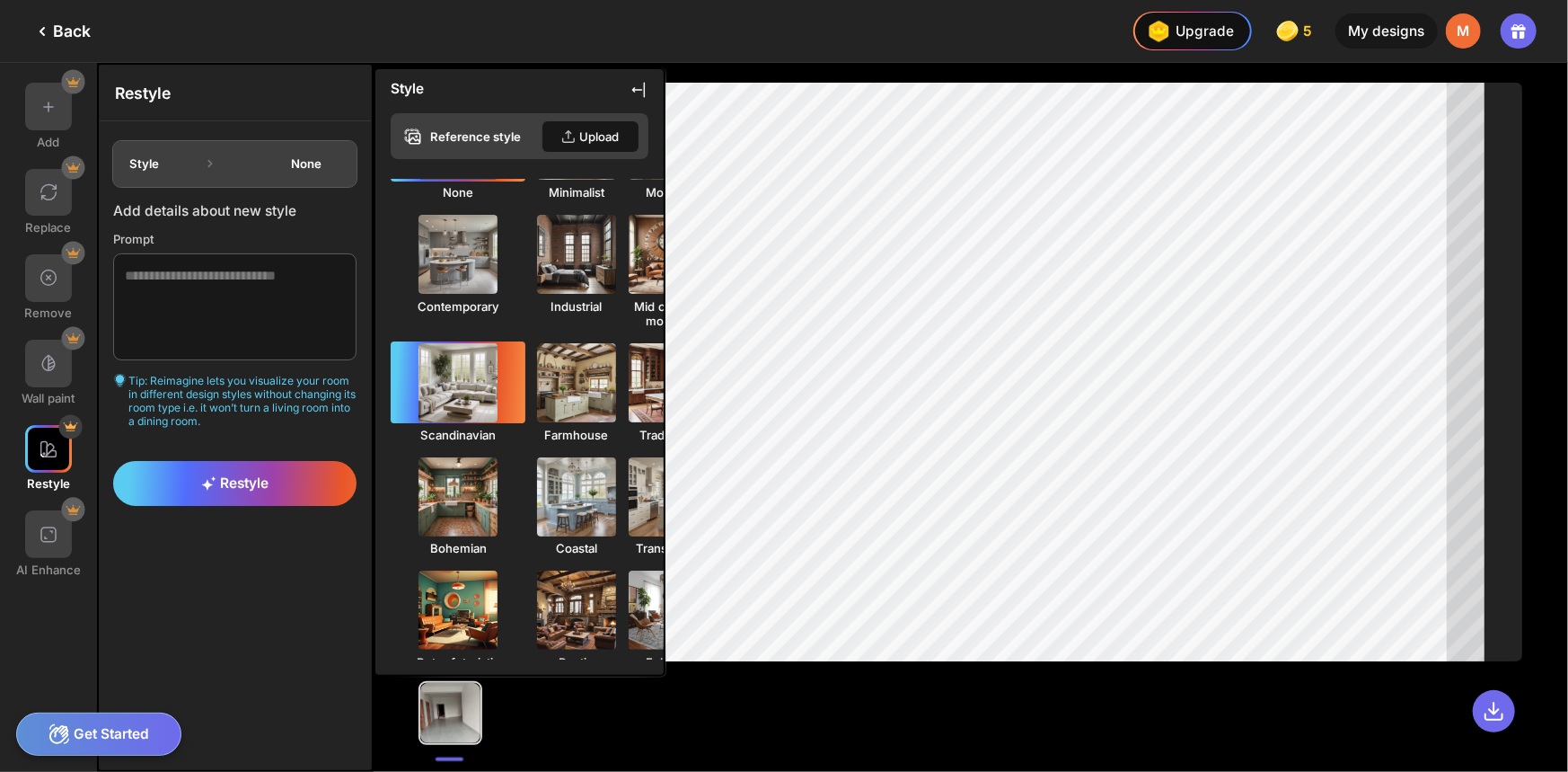
click at [415, 377] on img at bounding box center [458, 383] width 87 height 87
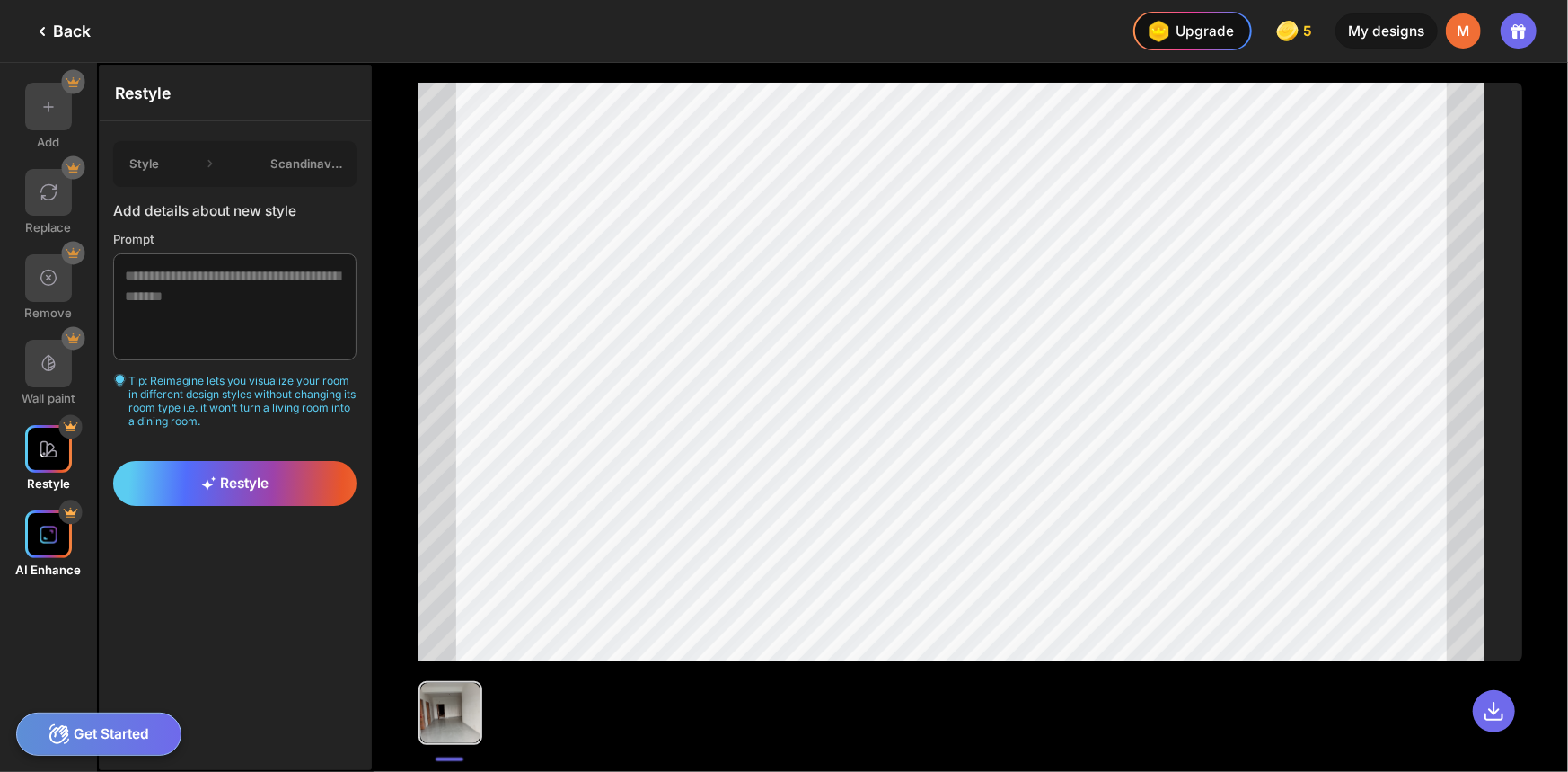
click at [53, 544] on img at bounding box center [48, 534] width 20 height 20
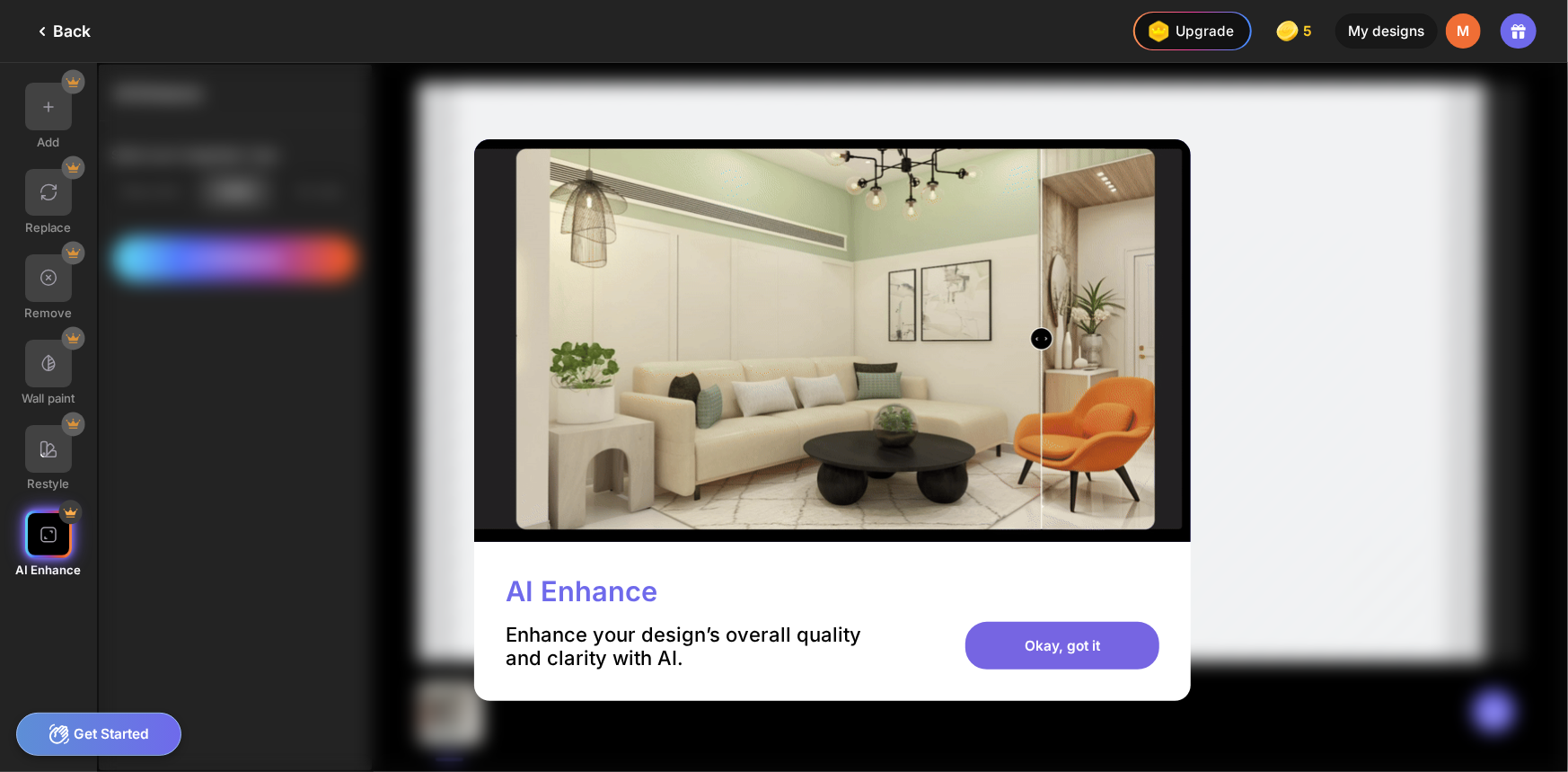
click at [1075, 650] on div "Okay, got it" at bounding box center [1062, 646] width 194 height 47
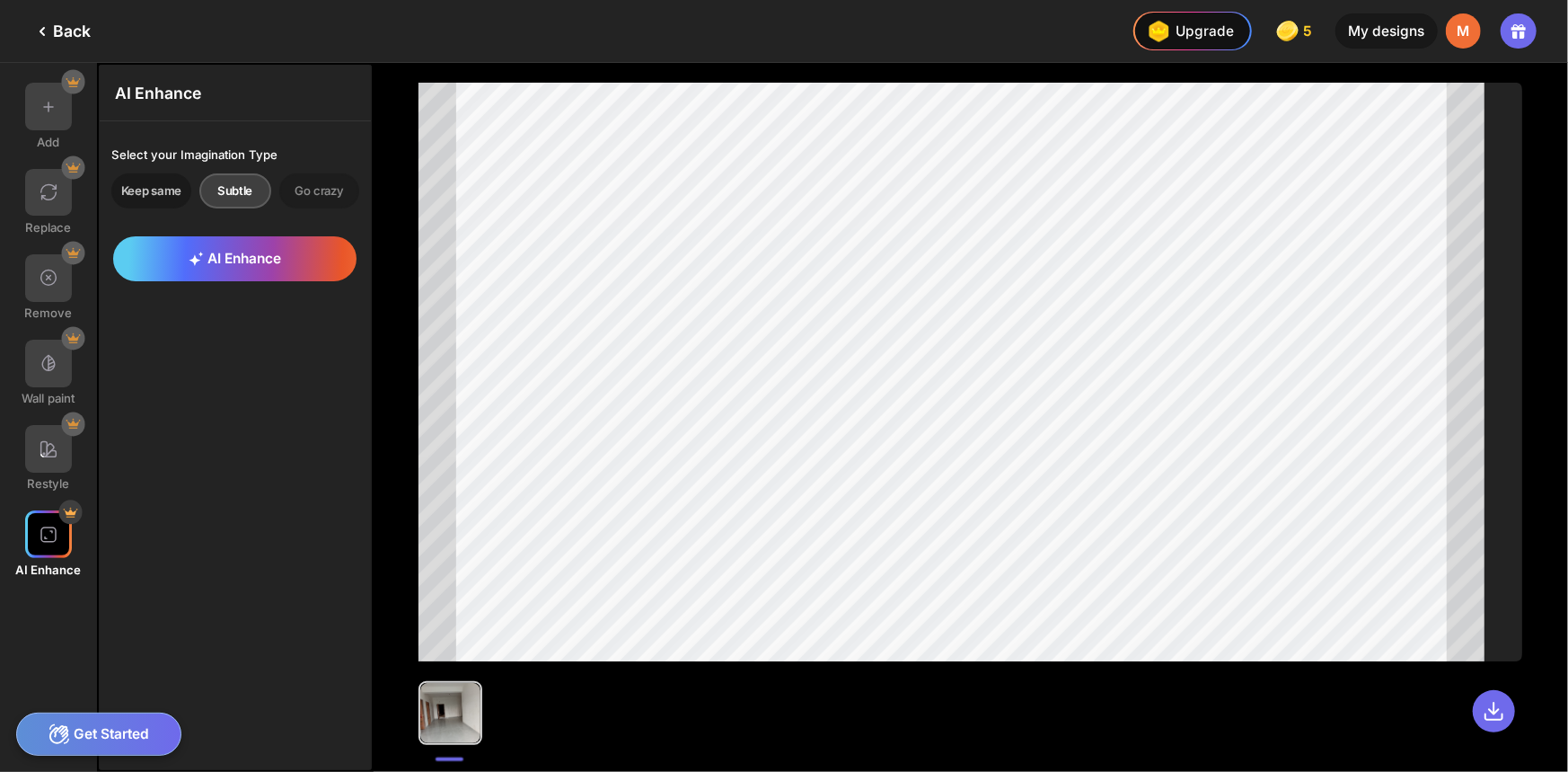
click at [199, 183] on div "Keep same" at bounding box center [235, 191] width 72 height 35
click at [38, 367] on img at bounding box center [48, 363] width 20 height 20
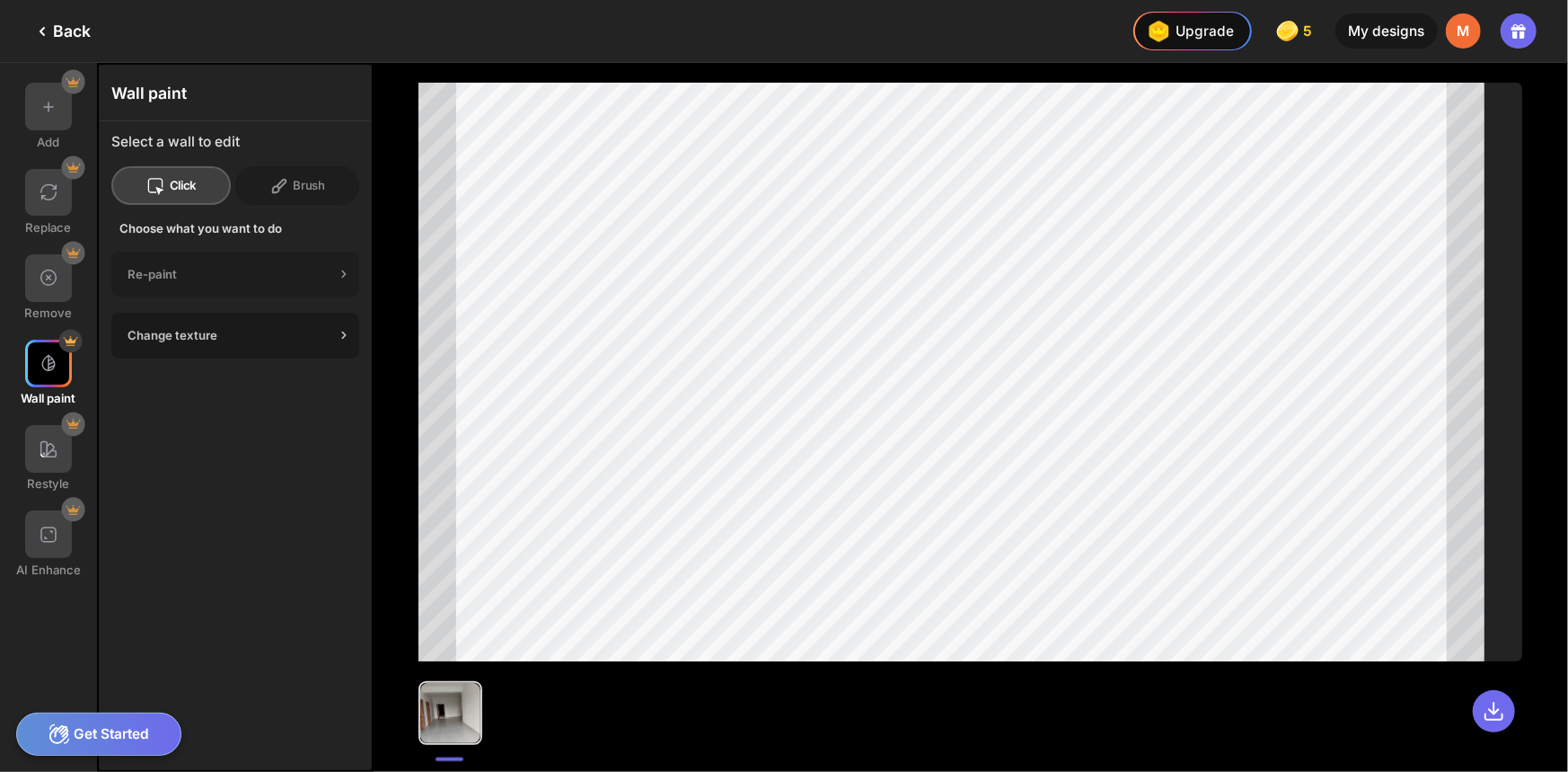
click at [249, 340] on div "Change texture" at bounding box center [231, 335] width 208 height 15
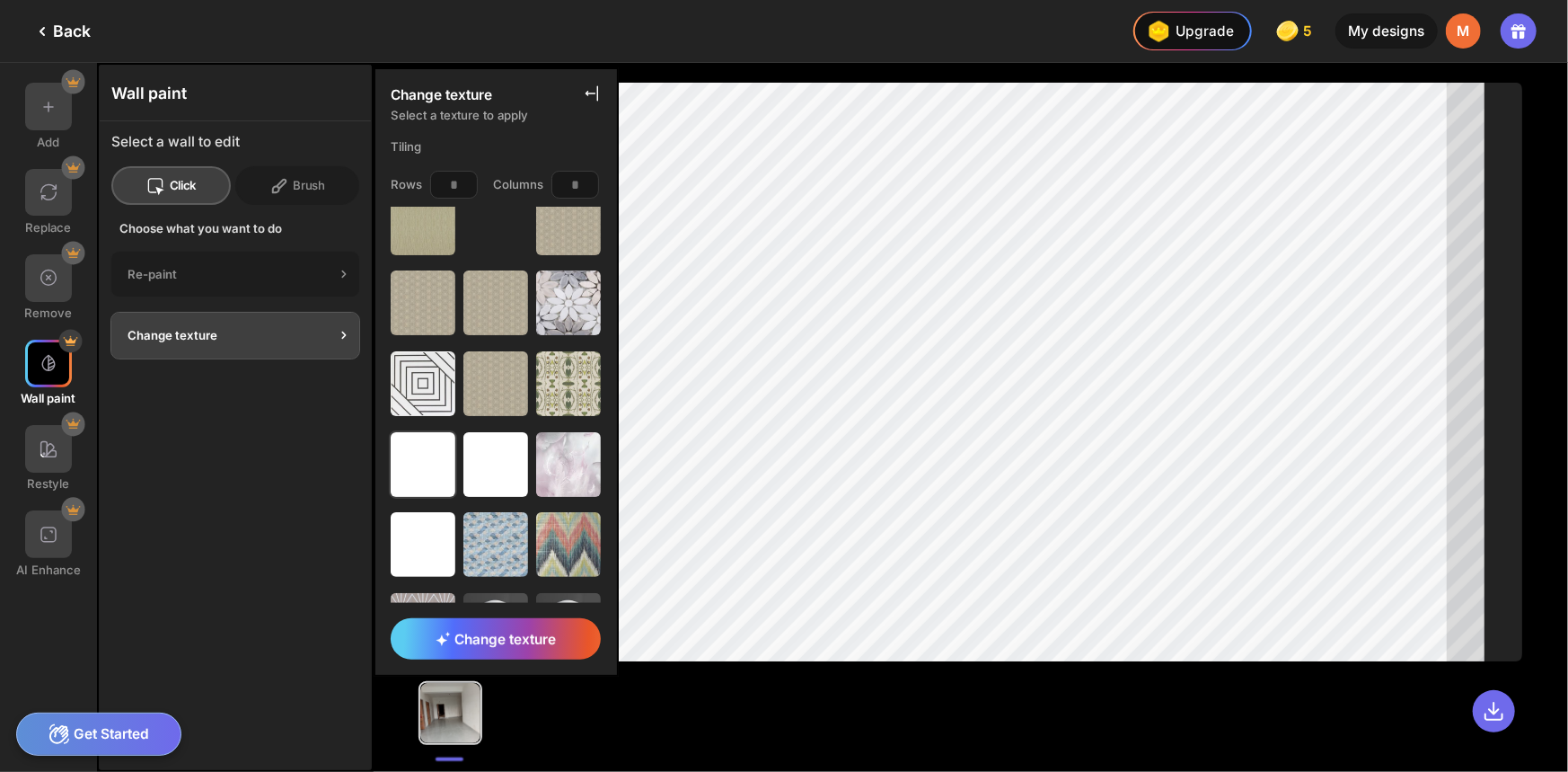
scroll to position [0, 0]
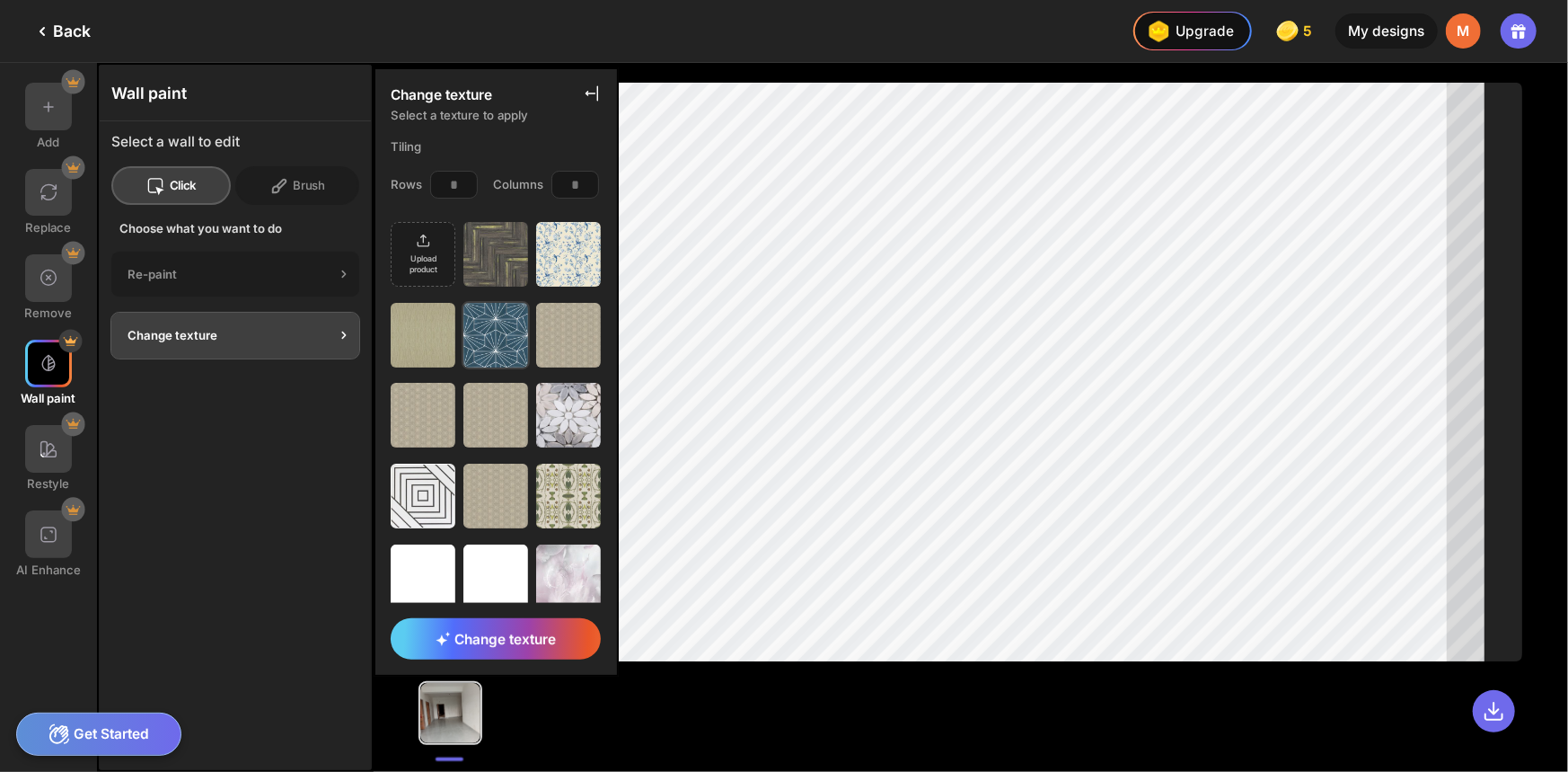
click at [481, 330] on img at bounding box center [496, 335] width 65 height 65
click at [507, 642] on span "Change texture" at bounding box center [496, 639] width 120 height 17
click at [349, 143] on div "clear" at bounding box center [343, 142] width 34 height 16
click at [475, 637] on span "Change texture" at bounding box center [496, 639] width 120 height 17
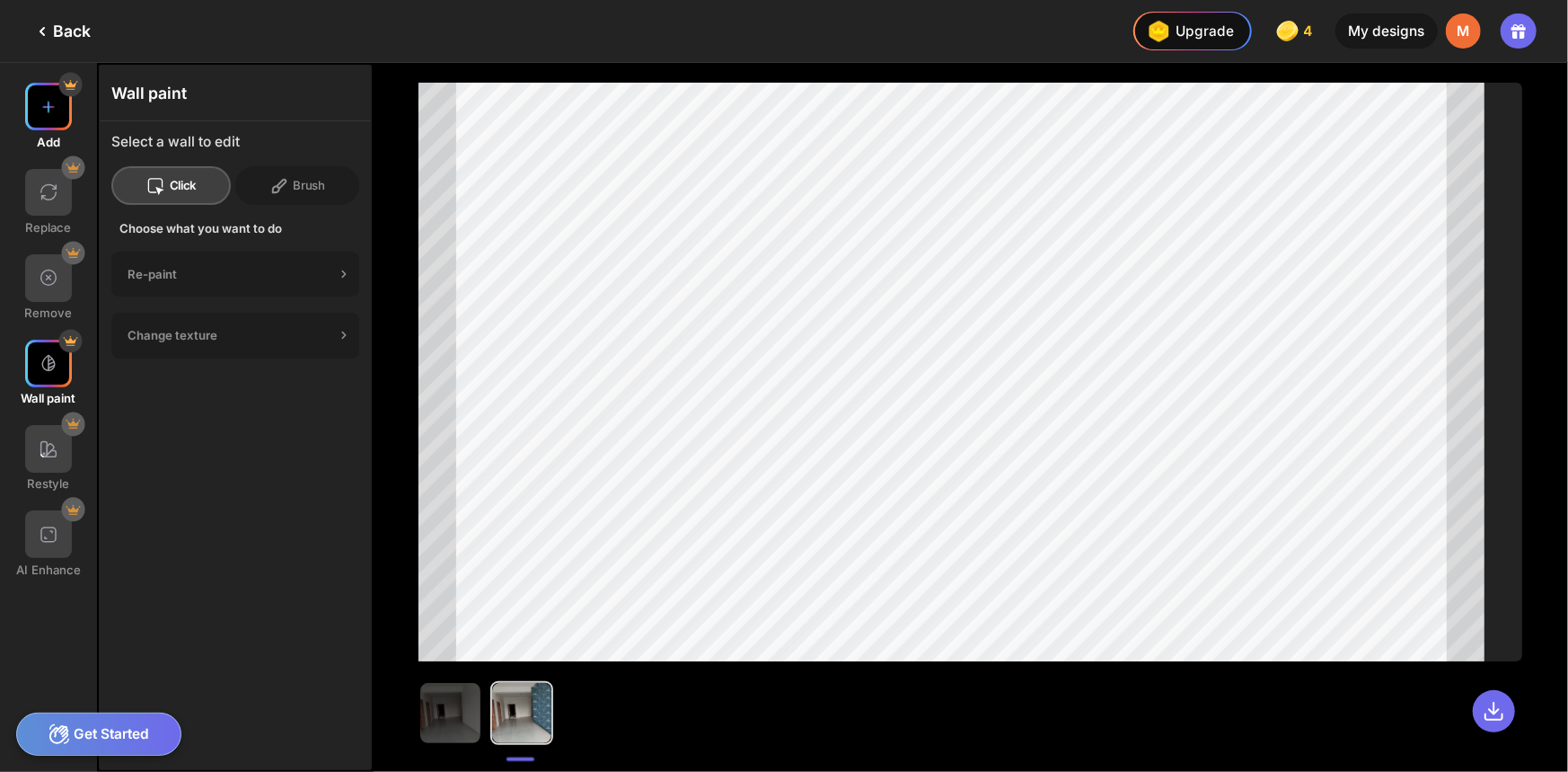
click at [58, 117] on div at bounding box center [49, 106] width 47 height 47
